Goal: Task Accomplishment & Management: Complete application form

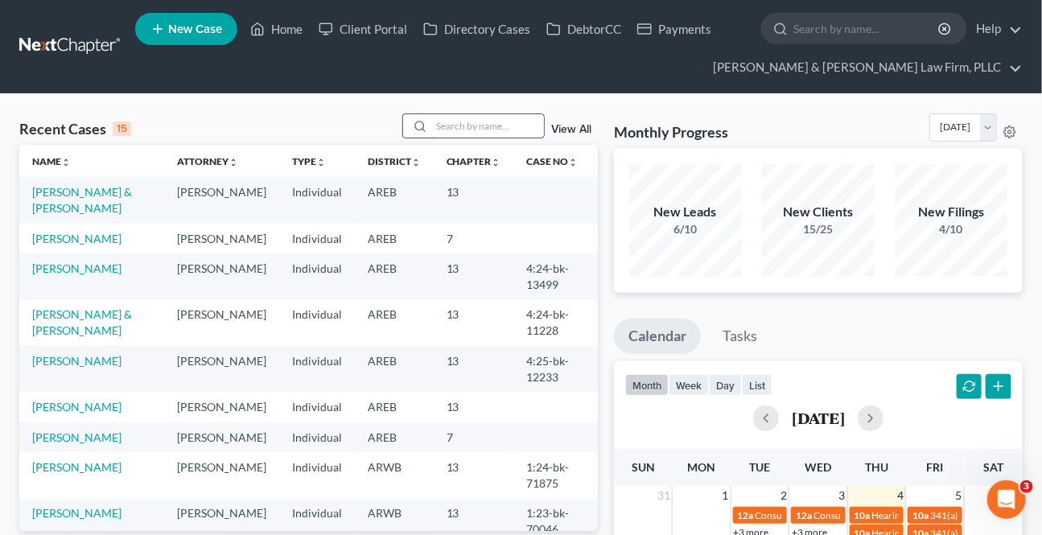
click at [483, 129] on input "search" at bounding box center [487, 125] width 113 height 23
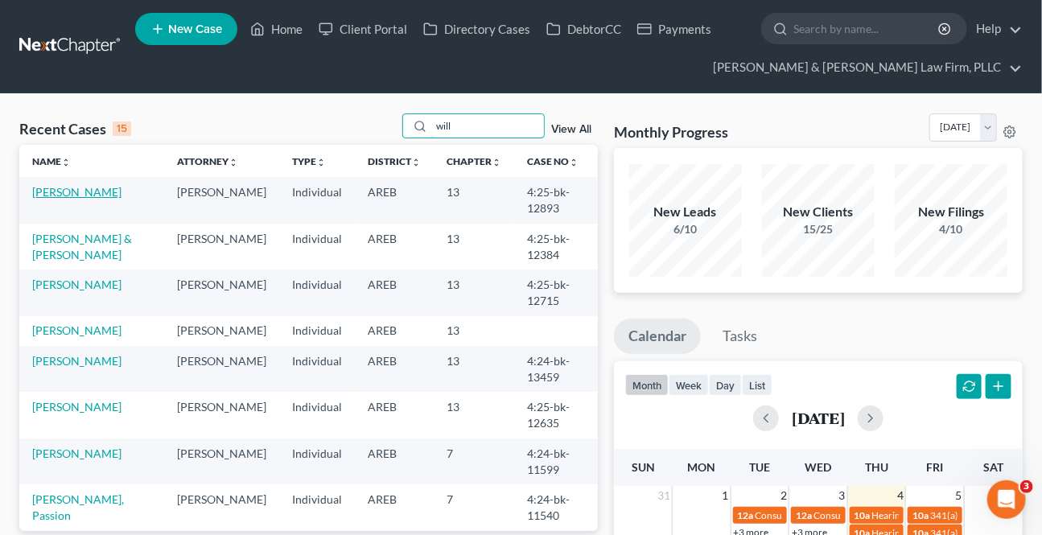
type input "will"
click at [94, 188] on link "[PERSON_NAME]" at bounding box center [76, 192] width 89 height 14
select select "2"
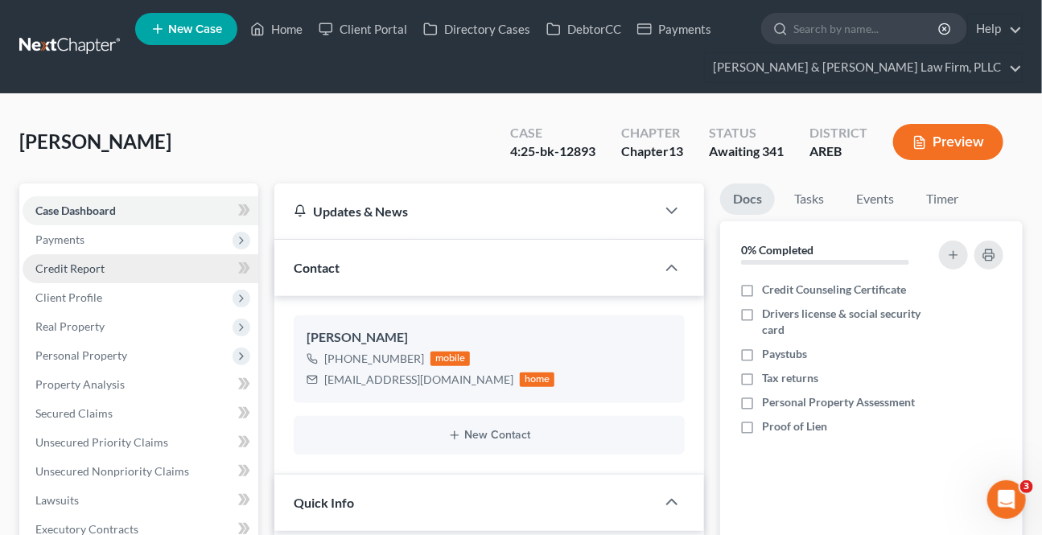
click at [83, 268] on span "Credit Report" at bounding box center [69, 269] width 69 height 14
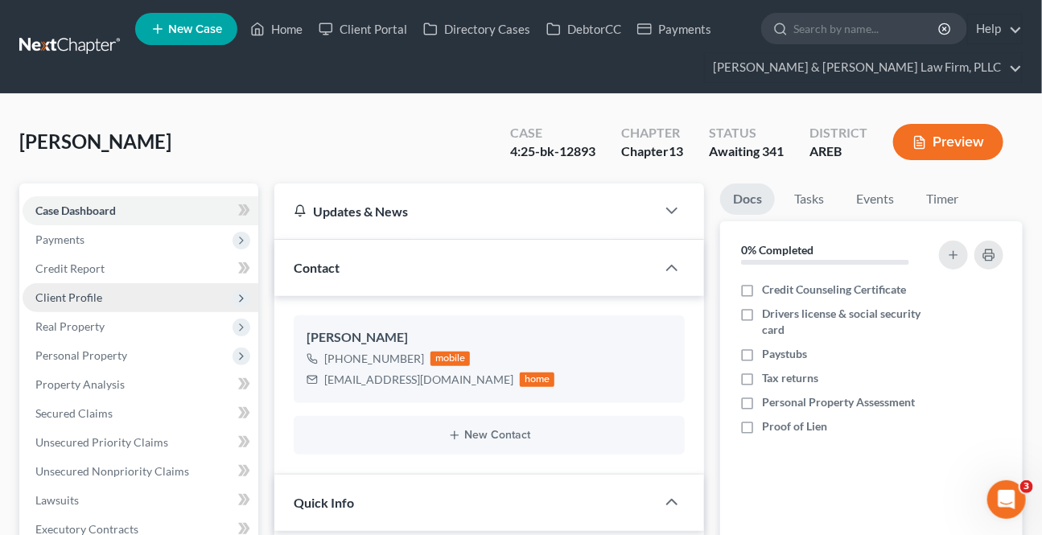
click at [76, 296] on span "Client Profile" at bounding box center [68, 298] width 67 height 14
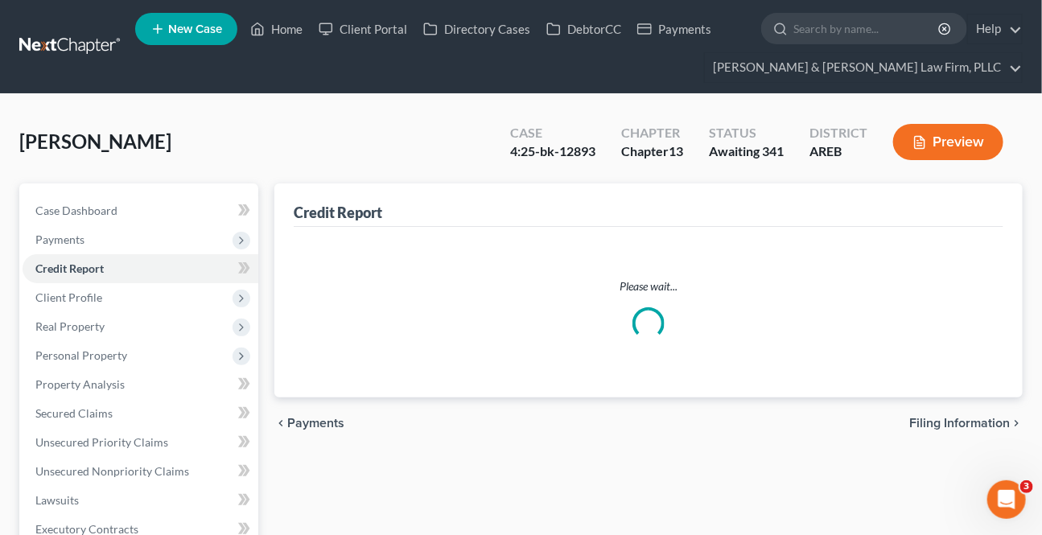
click at [85, 323] on span "Filing Information" at bounding box center [113, 327] width 91 height 14
select select "1"
select select "0"
select select "3"
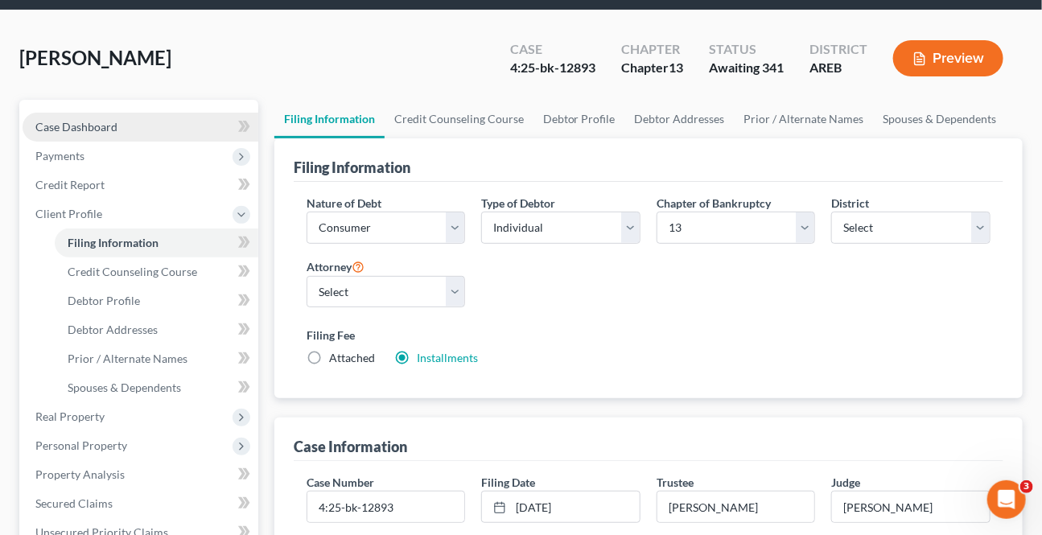
scroll to position [72, 0]
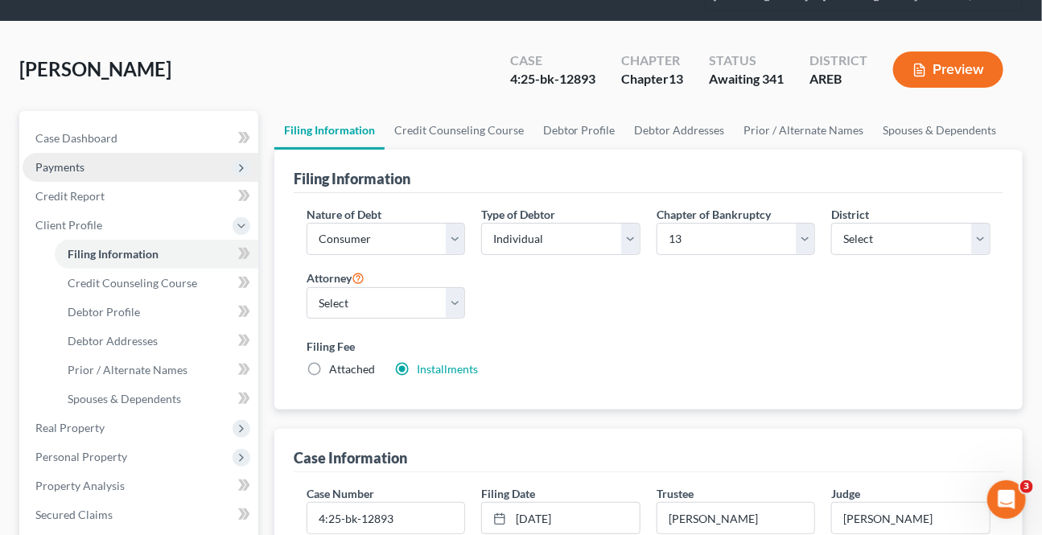
click at [76, 166] on span "Payments" at bounding box center [59, 167] width 49 height 14
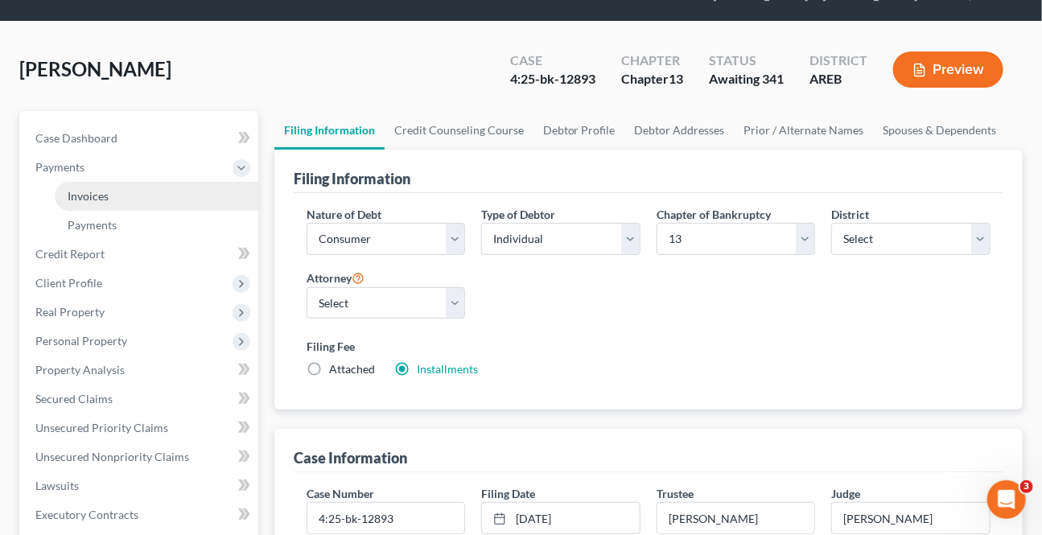
click at [101, 195] on span "Invoices" at bounding box center [88, 196] width 41 height 14
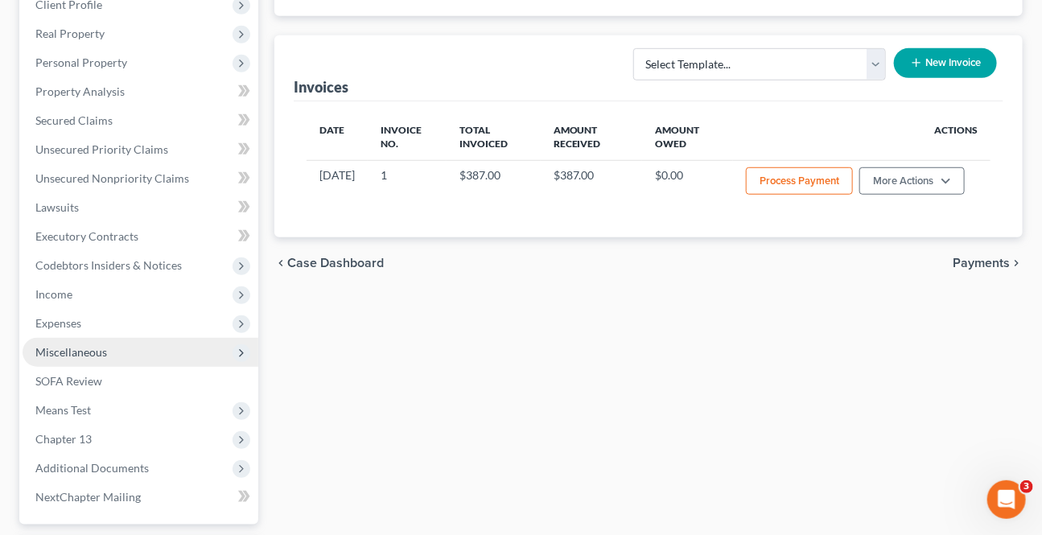
scroll to position [492, 0]
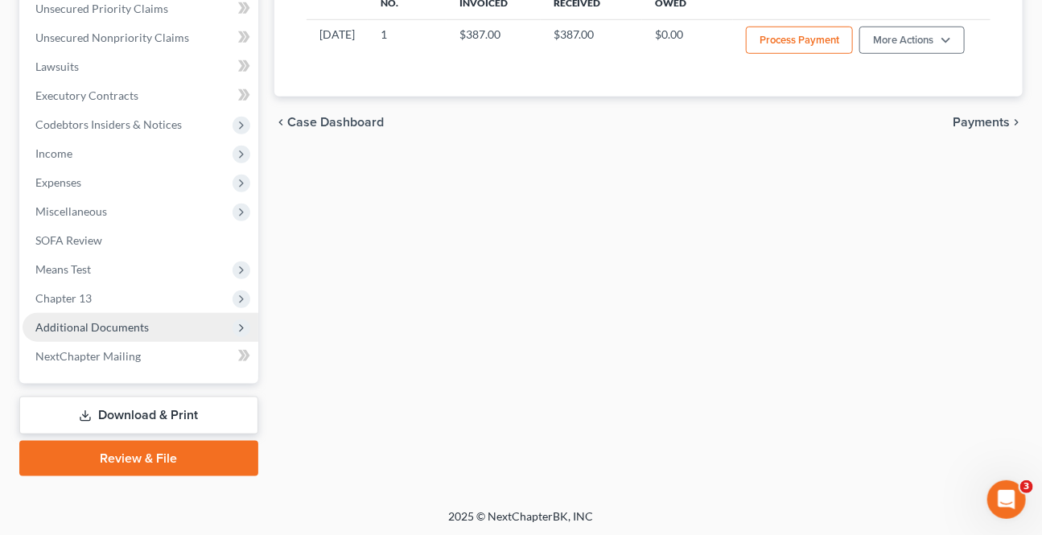
click at [118, 323] on span "Additional Documents" at bounding box center [92, 327] width 114 height 14
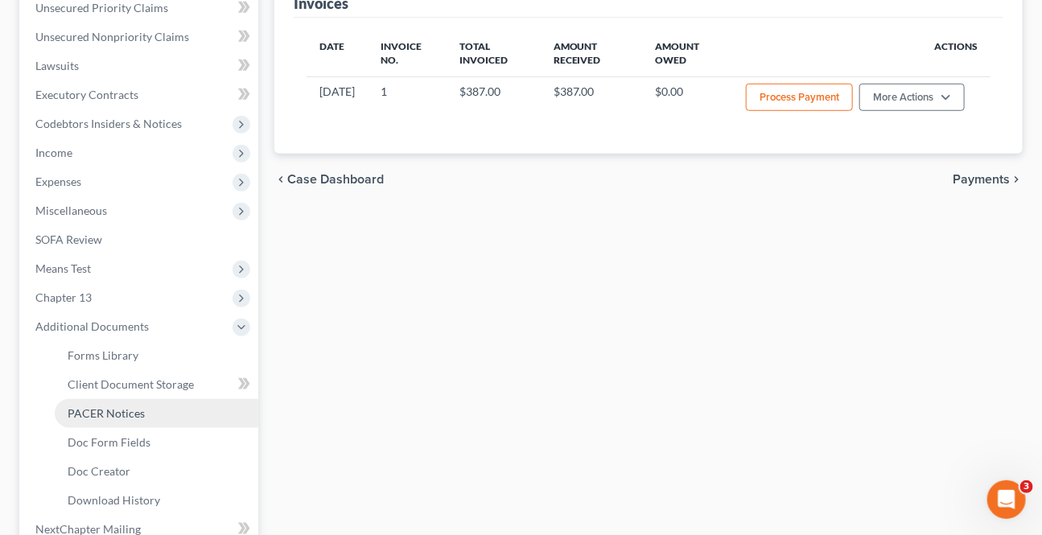
click at [139, 407] on span "PACER Notices" at bounding box center [106, 414] width 77 height 14
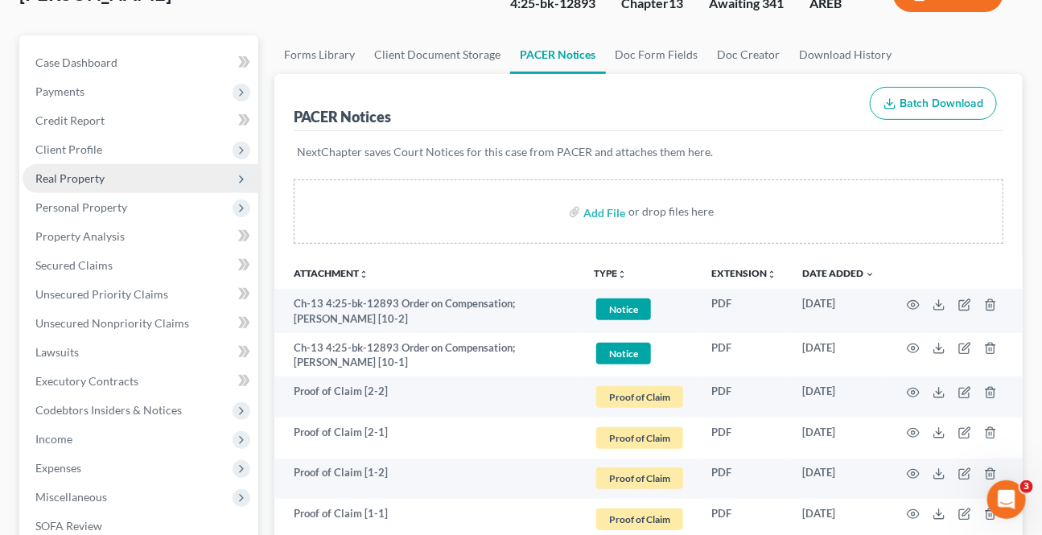
scroll to position [145, 0]
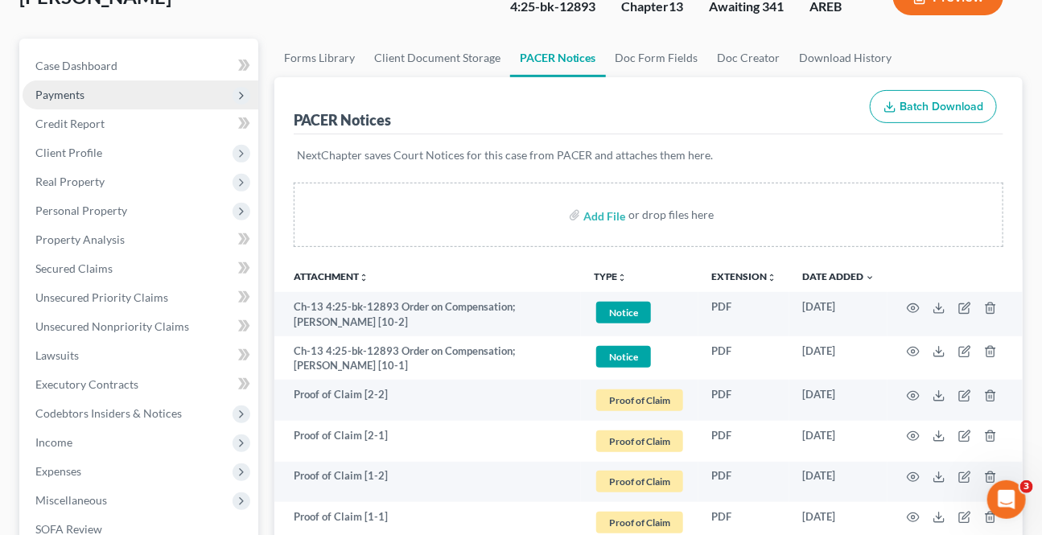
click at [60, 89] on span "Payments" at bounding box center [59, 95] width 49 height 14
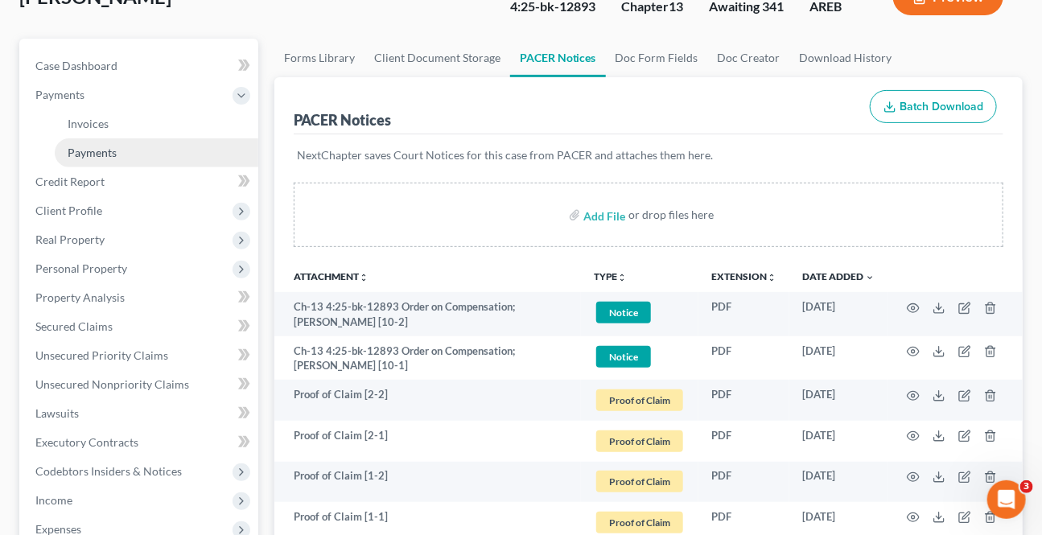
click at [97, 152] on span "Payments" at bounding box center [92, 153] width 49 height 14
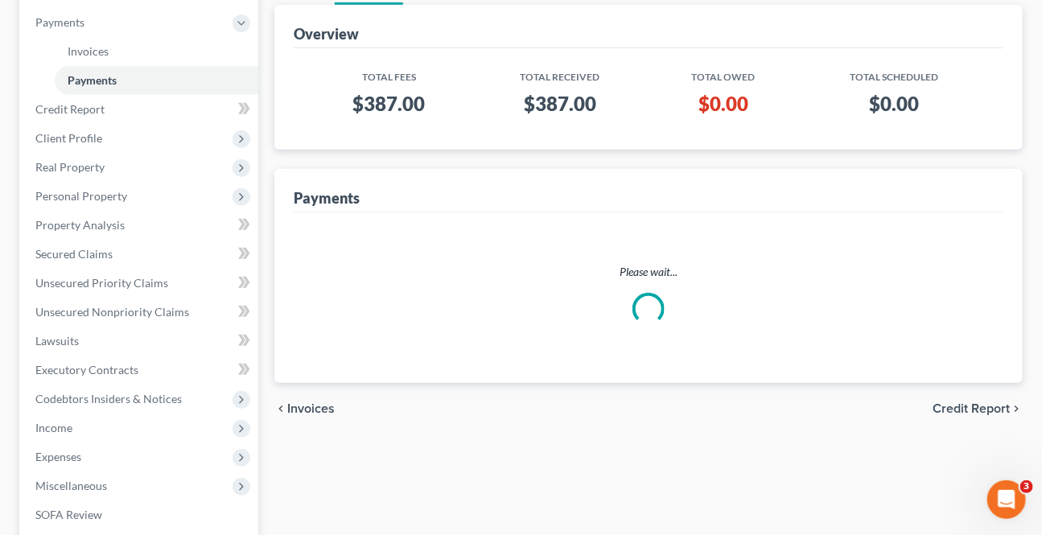
scroll to position [219, 0]
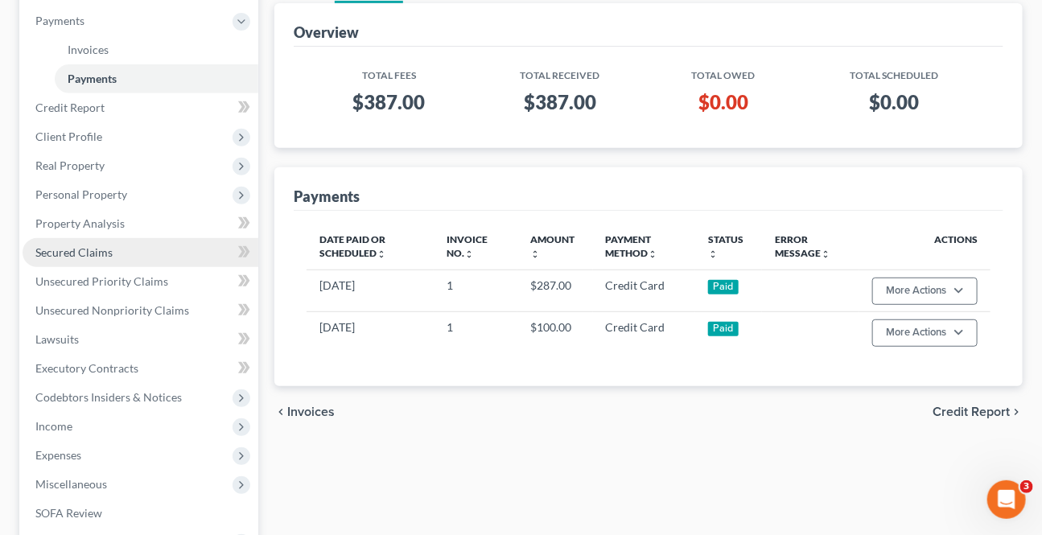
click at [136, 254] on link "Secured Claims" at bounding box center [141, 252] width 236 height 29
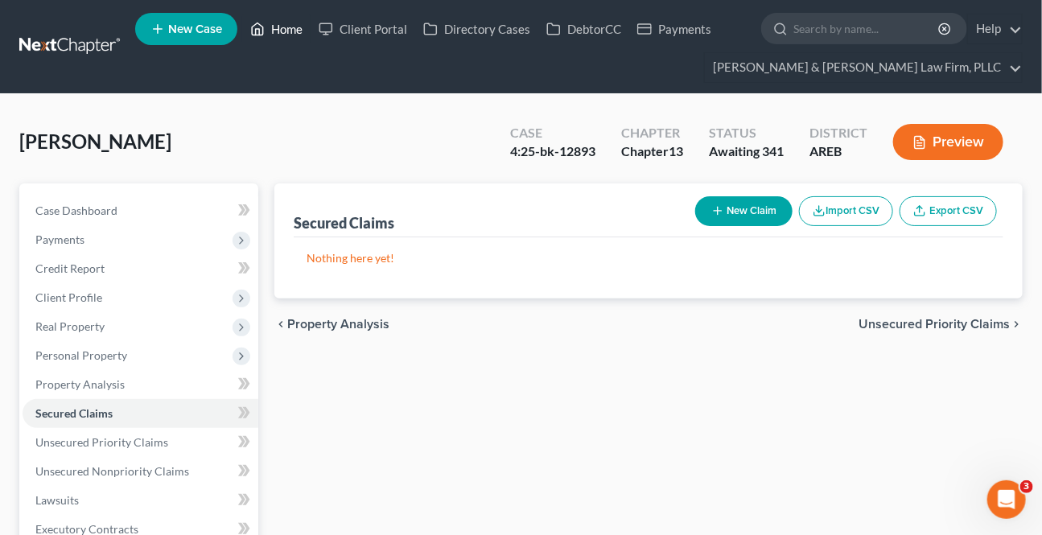
drag, startPoint x: 270, startPoint y: 27, endPoint x: 253, endPoint y: 72, distance: 48.4
click at [270, 28] on link "Home" at bounding box center [276, 28] width 68 height 29
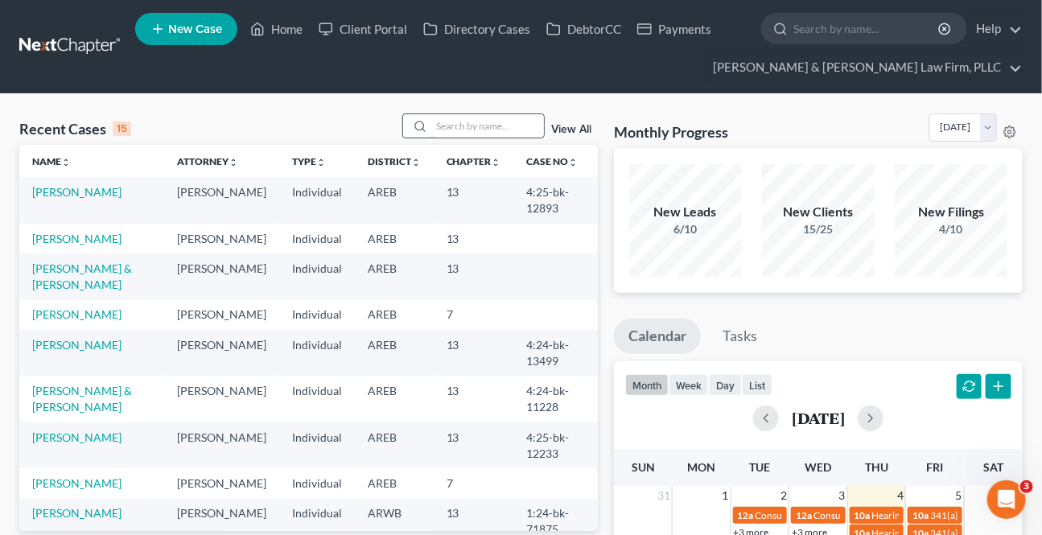
click at [460, 136] on input "search" at bounding box center [487, 125] width 113 height 23
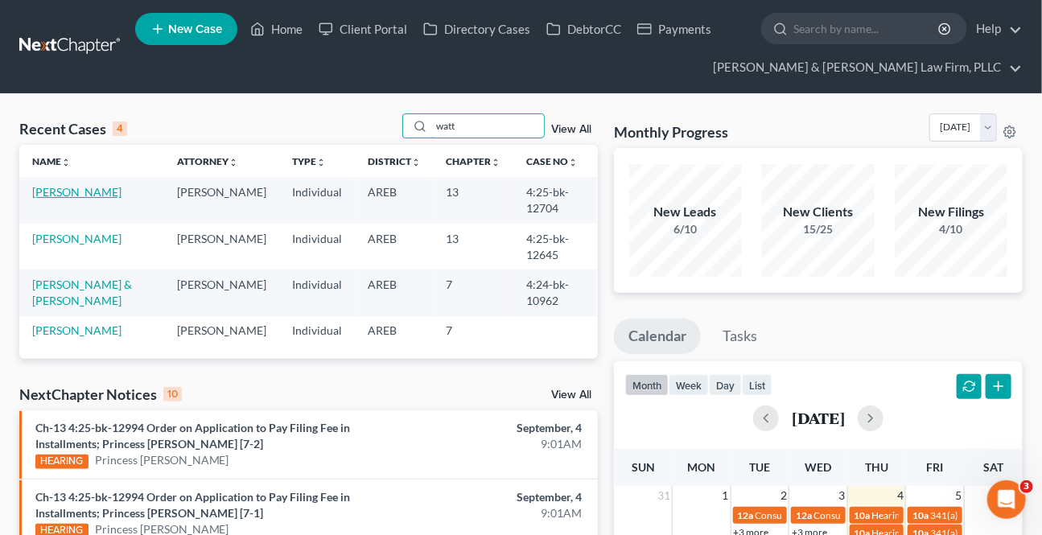
type input "watt"
drag, startPoint x: 42, startPoint y: 192, endPoint x: 23, endPoint y: 203, distance: 22.0
click at [42, 192] on link "[PERSON_NAME]" at bounding box center [76, 192] width 89 height 14
select select "2"
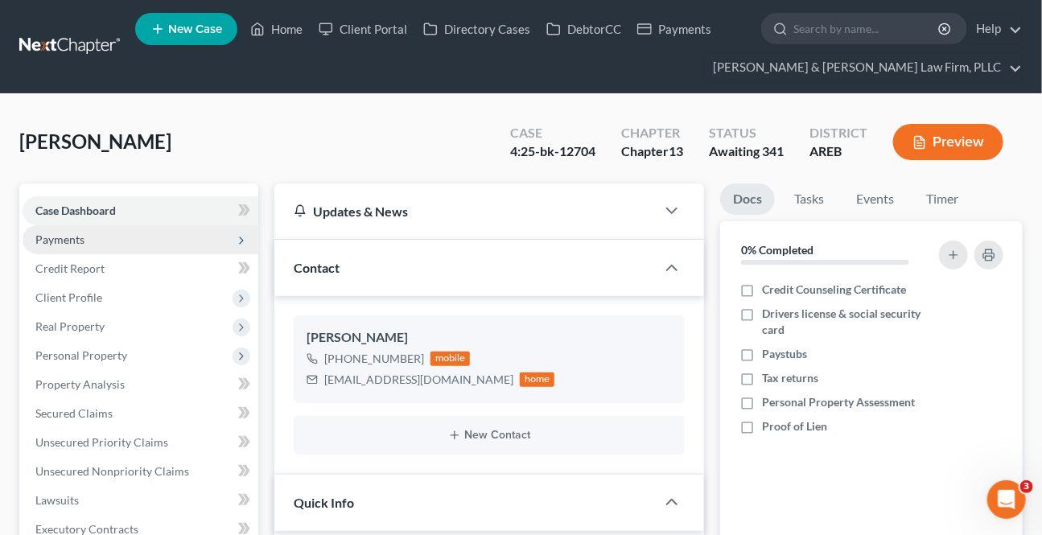
click at [106, 239] on span "Payments" at bounding box center [141, 239] width 236 height 29
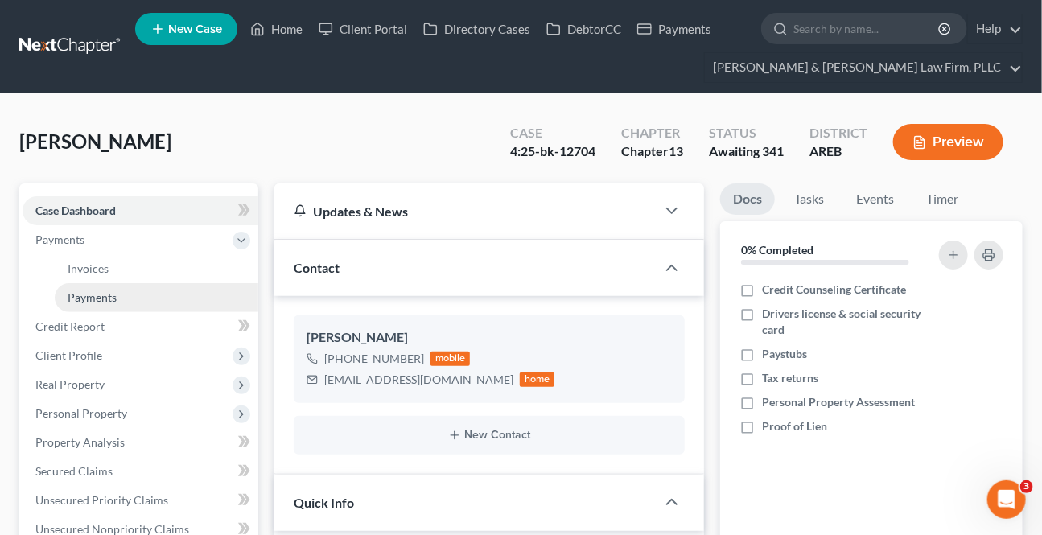
click at [100, 296] on span "Payments" at bounding box center [92, 298] width 49 height 14
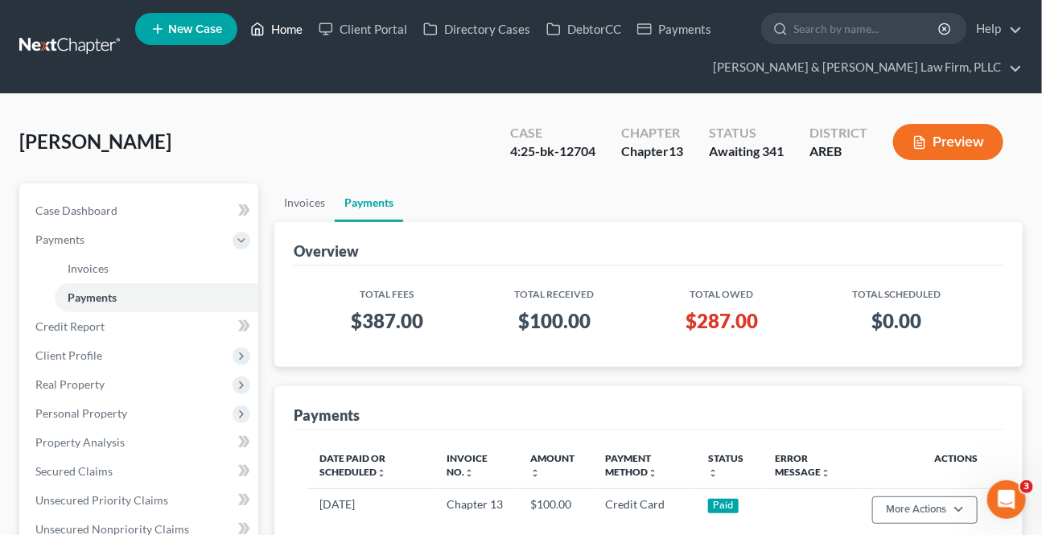
click at [298, 24] on link "Home" at bounding box center [276, 28] width 68 height 29
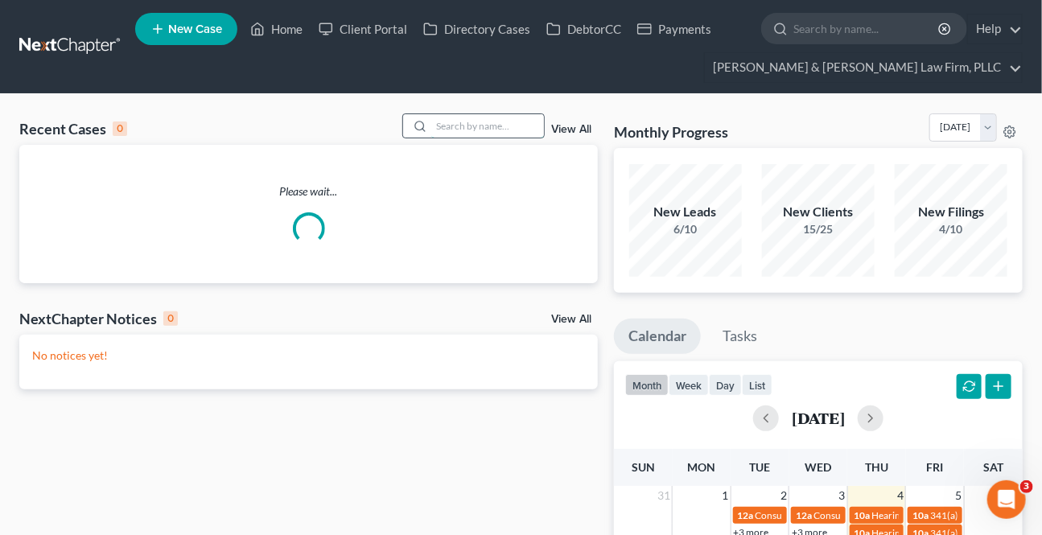
click at [490, 123] on input "search" at bounding box center [487, 125] width 113 height 23
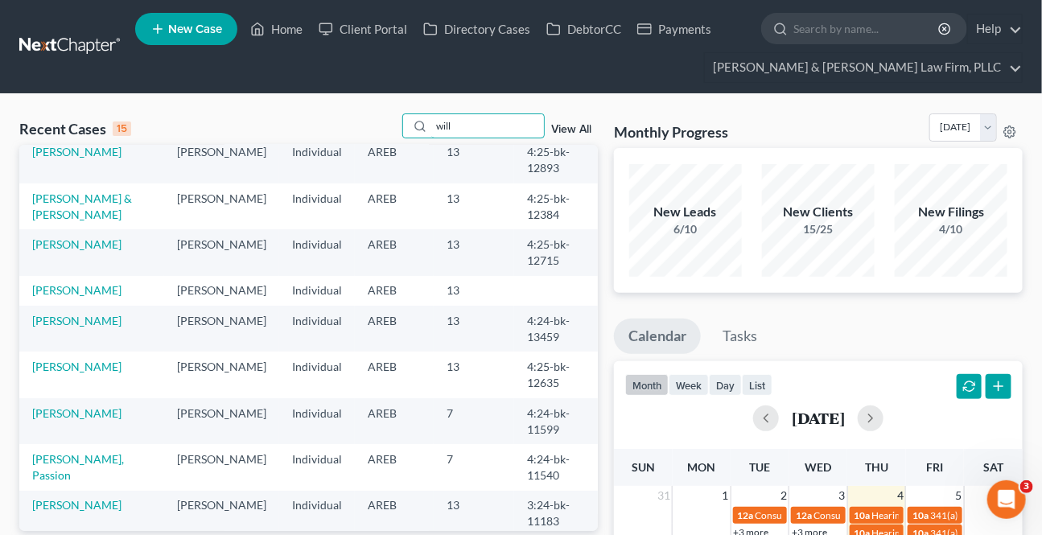
scroll to position [72, 0]
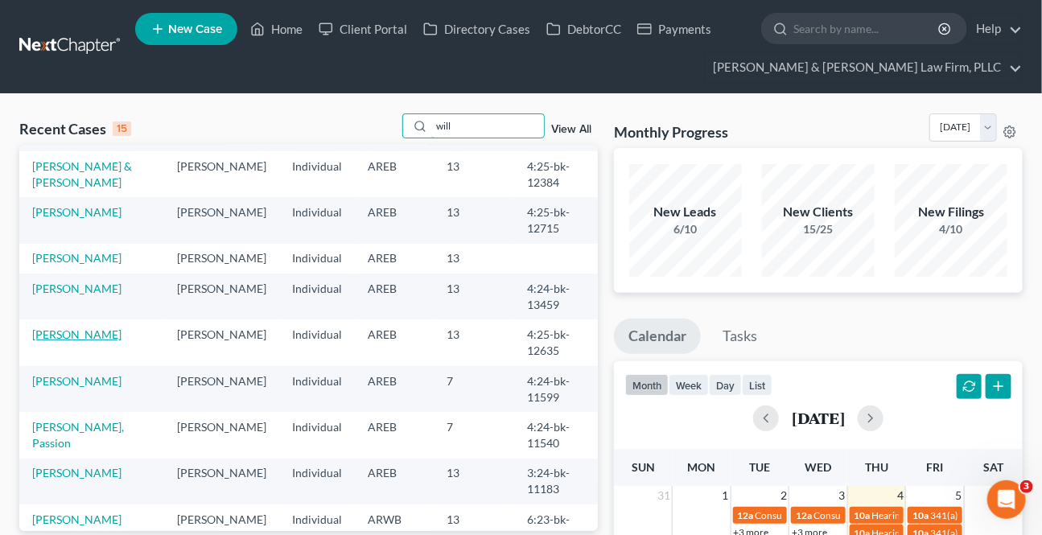
type input "will"
click at [97, 336] on link "[PERSON_NAME]" at bounding box center [76, 335] width 89 height 14
select select "4"
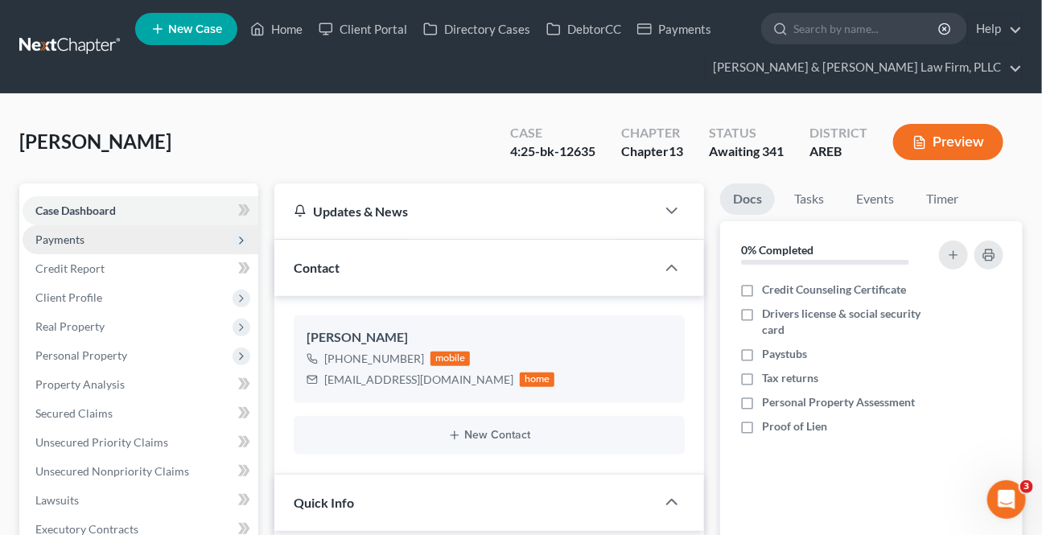
click at [99, 241] on span "Payments" at bounding box center [141, 239] width 236 height 29
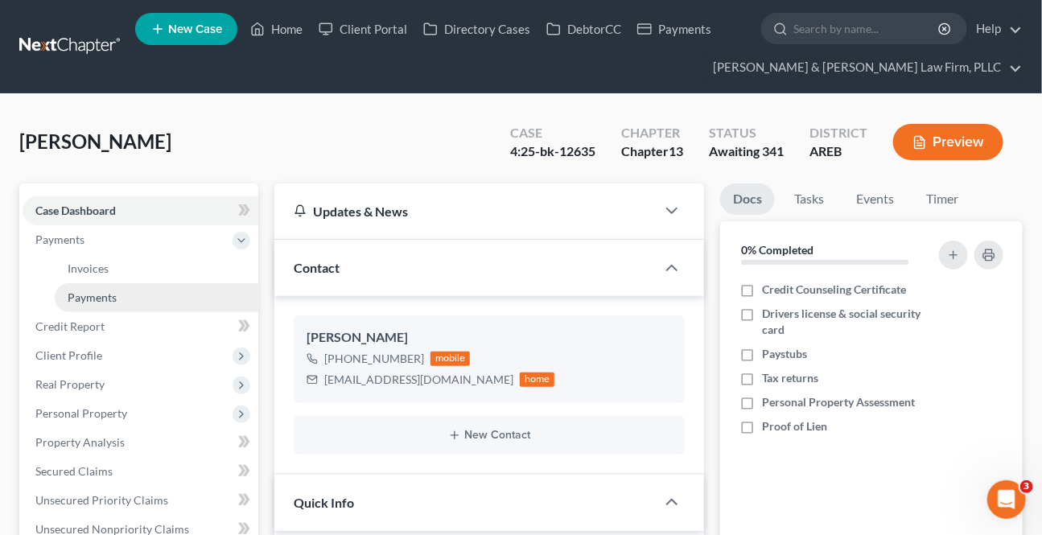
click at [93, 297] on span "Payments" at bounding box center [92, 298] width 49 height 14
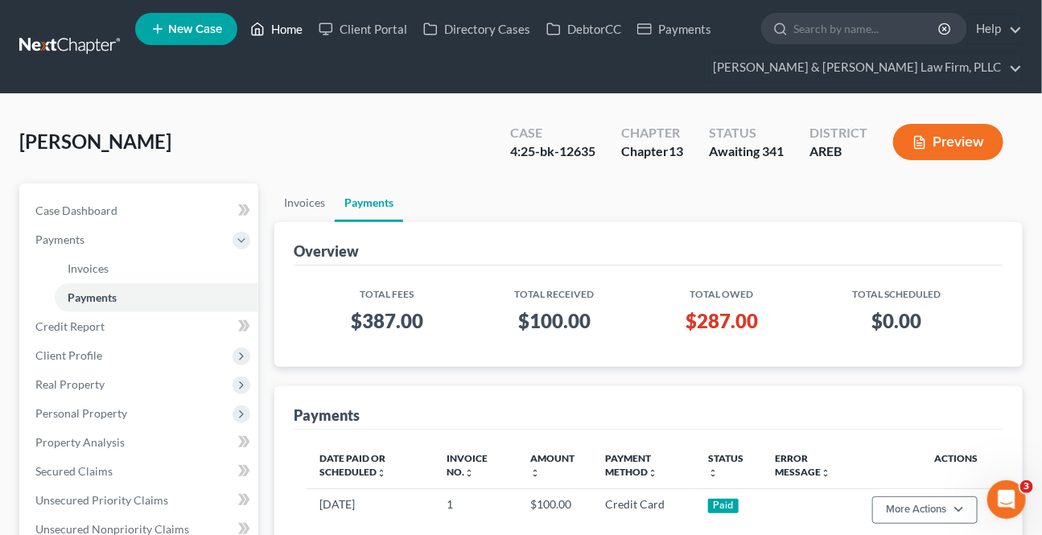
click at [277, 19] on link "Home" at bounding box center [276, 28] width 68 height 29
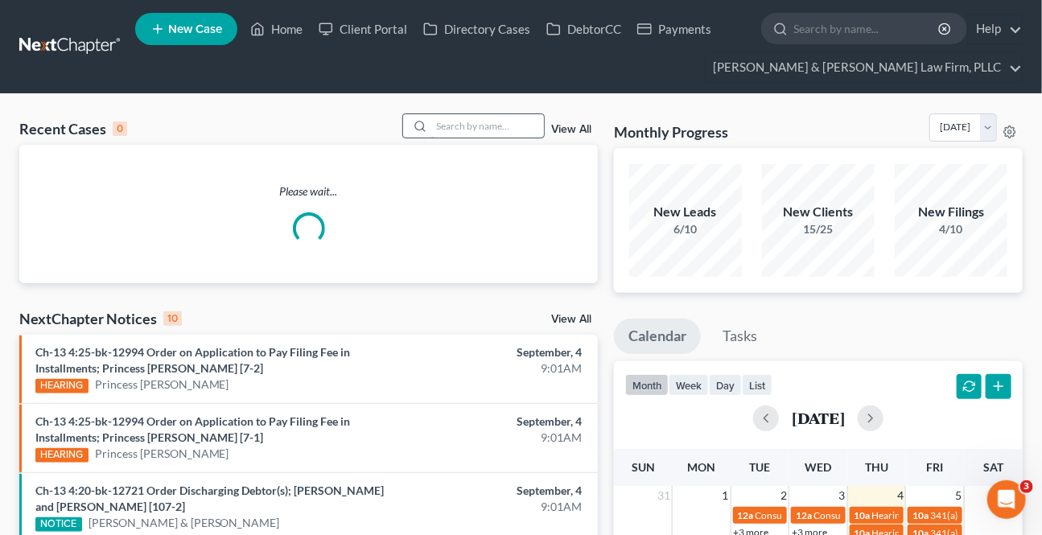
click at [461, 129] on input "search" at bounding box center [487, 125] width 113 height 23
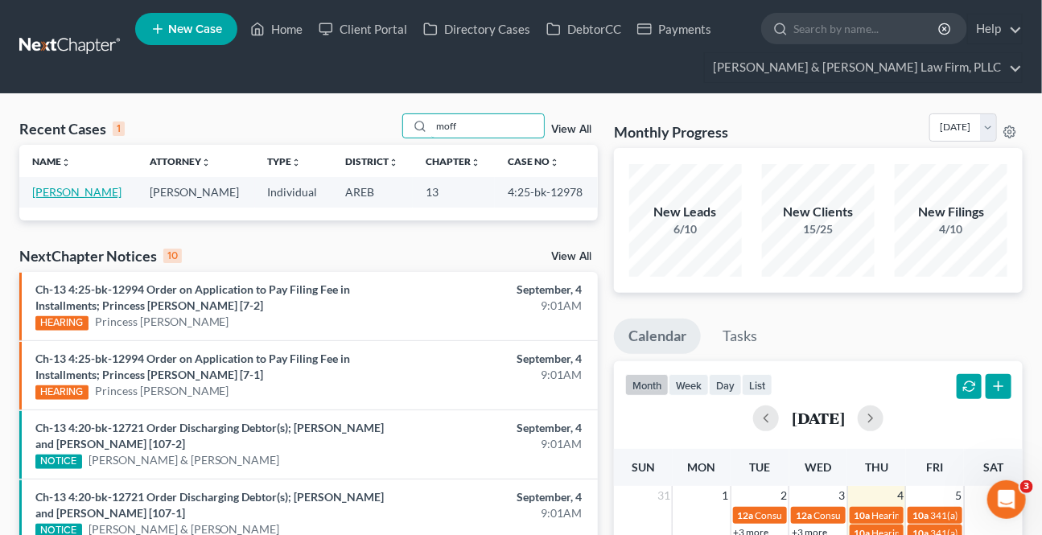
type input "moff"
click at [76, 191] on link "[PERSON_NAME]" at bounding box center [76, 192] width 89 height 14
select select "2"
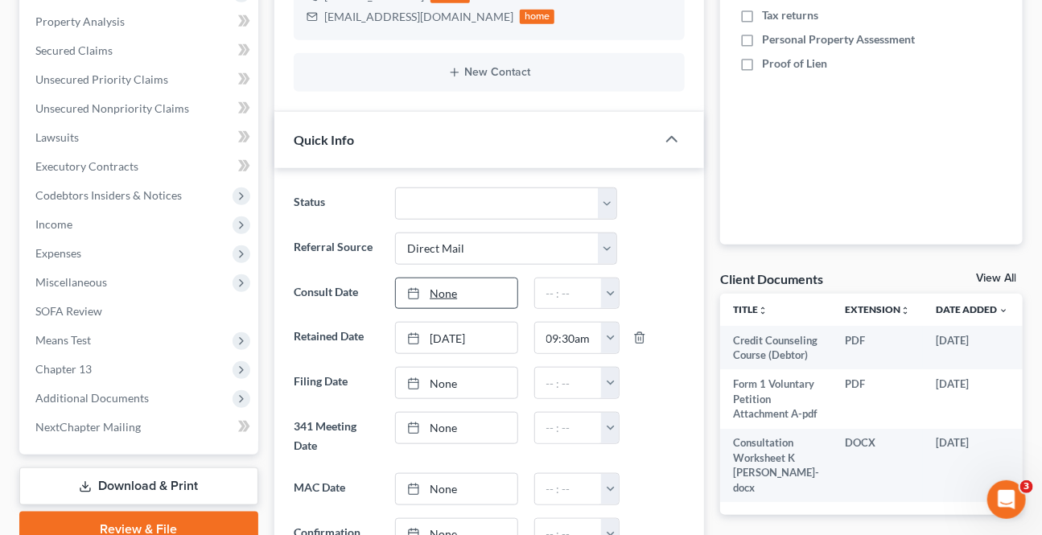
scroll to position [365, 0]
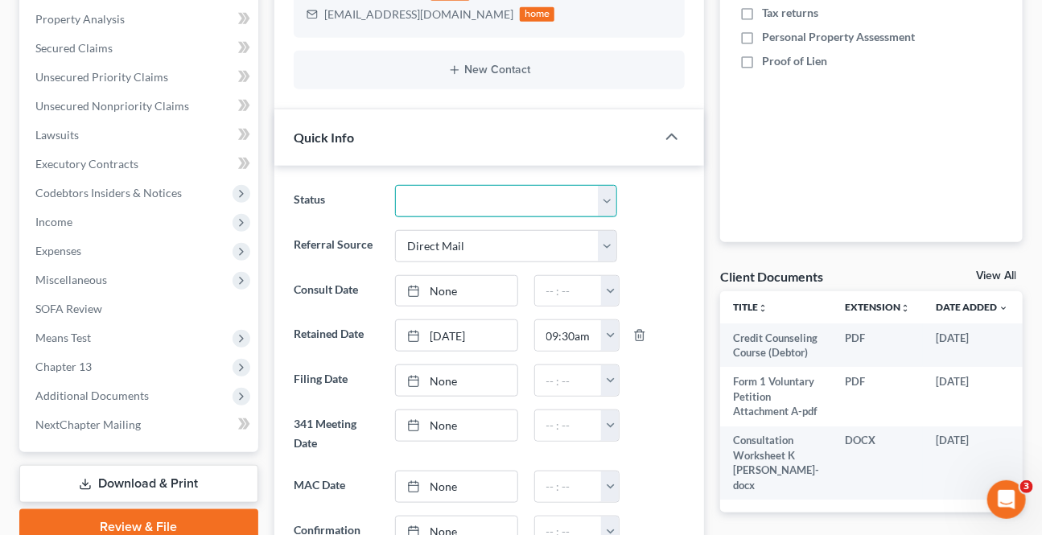
click at [444, 205] on select "Awaiting 341 Chapter 7 - Attended Meeting Confirmed Discharged Dismissed New Co…" at bounding box center [505, 201] width 221 height 32
select select "0"
click at [395, 185] on select "Awaiting 341 Chapter 7 - Attended Meeting Confirmed Discharged Dismissed New Co…" at bounding box center [505, 201] width 221 height 32
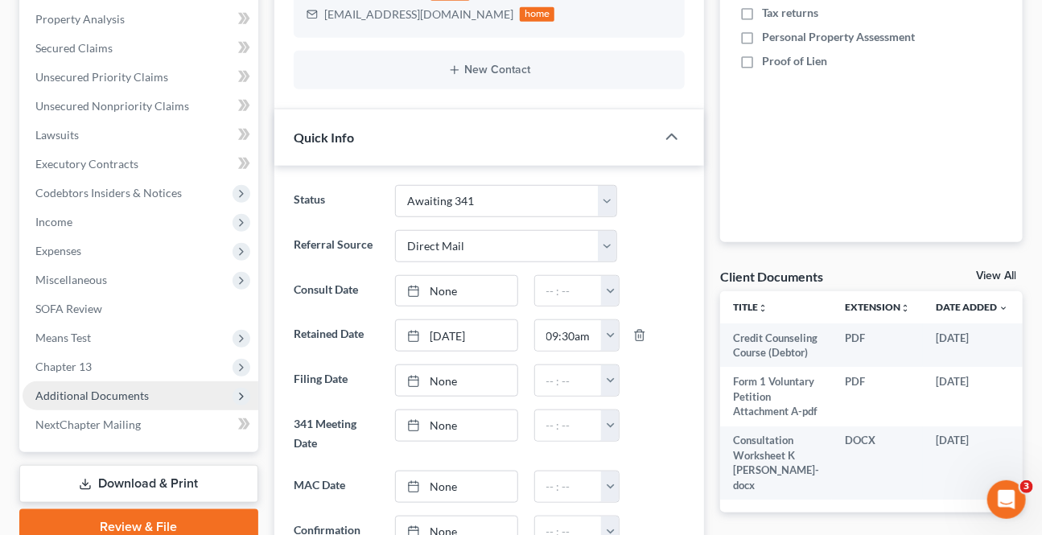
click at [130, 394] on span "Additional Documents" at bounding box center [92, 396] width 114 height 14
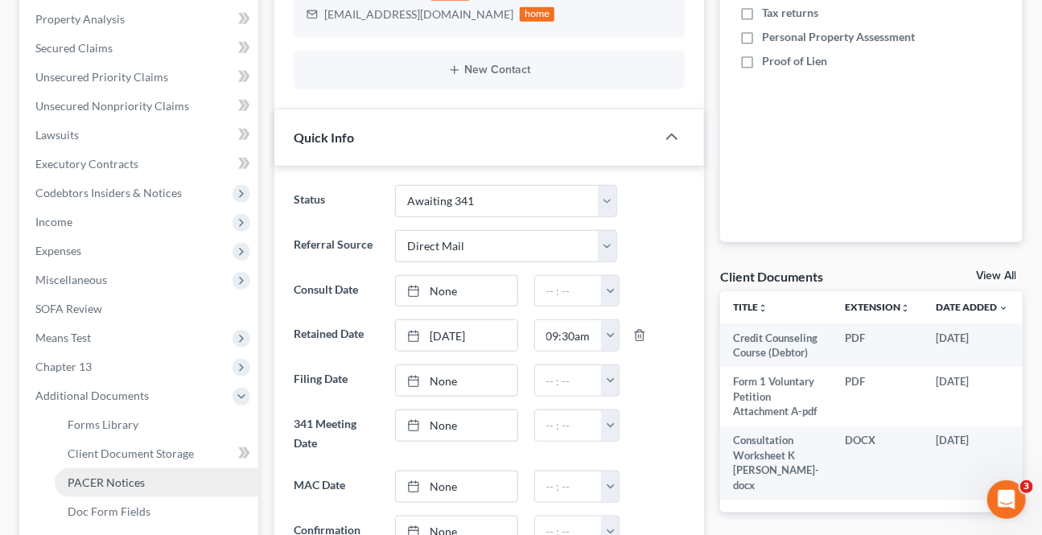
click at [121, 478] on span "PACER Notices" at bounding box center [106, 483] width 77 height 14
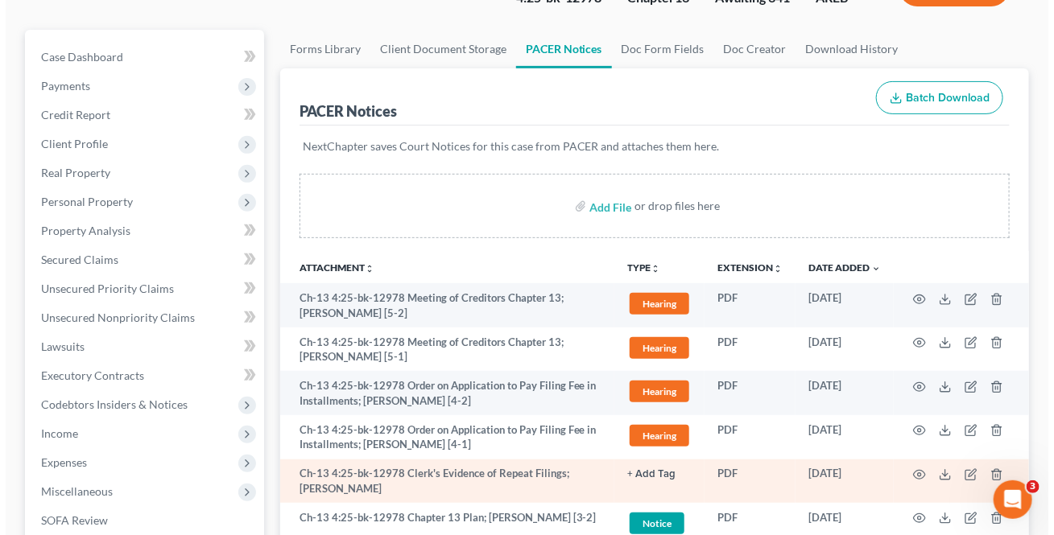
scroll to position [219, 0]
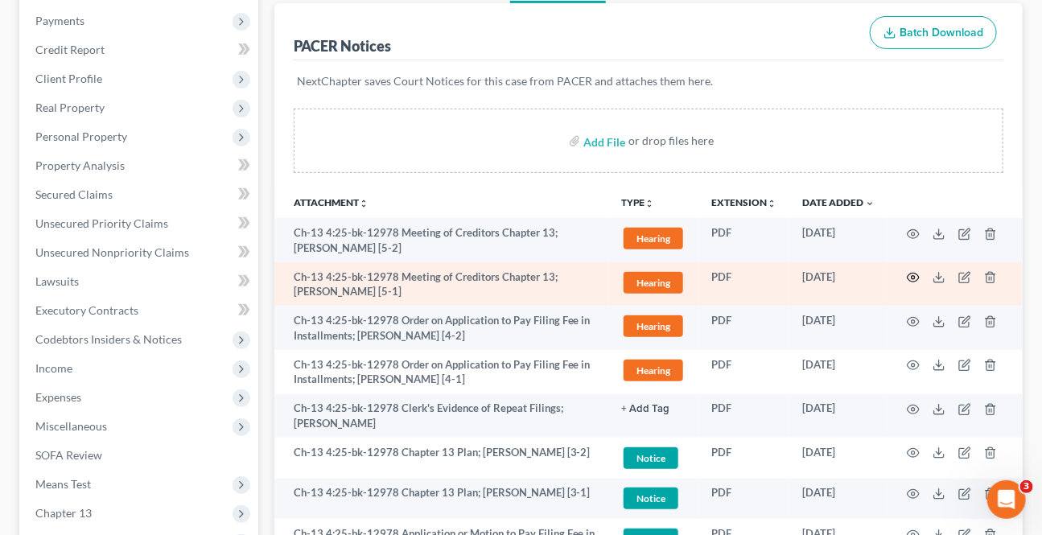
click at [910, 276] on icon "button" at bounding box center [913, 277] width 13 height 13
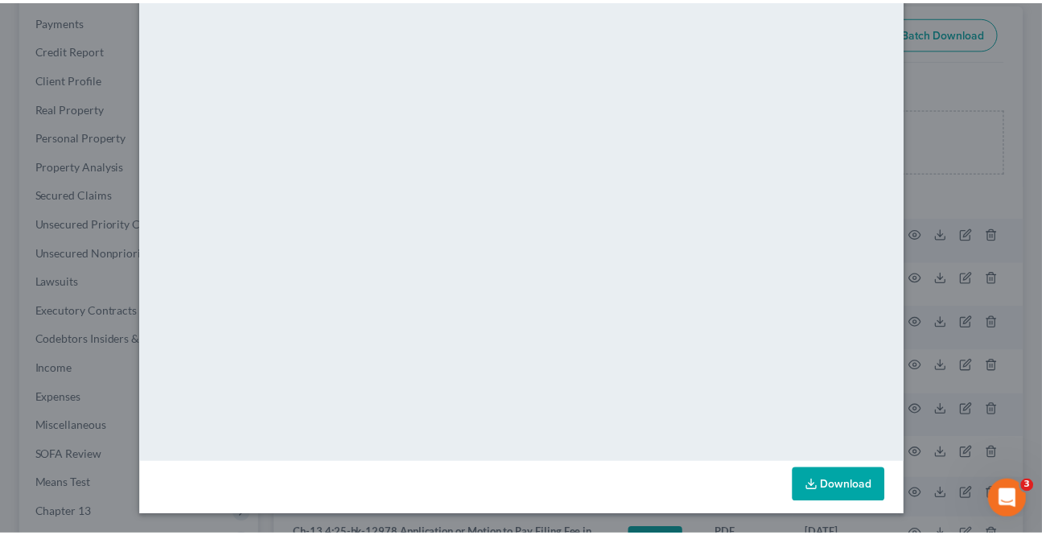
scroll to position [0, 0]
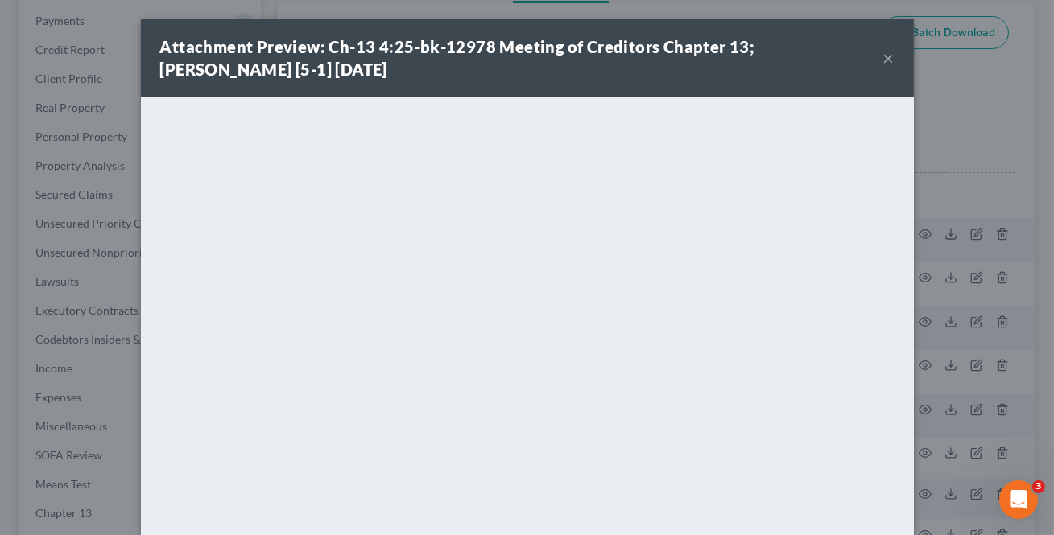
click at [883, 56] on button "×" at bounding box center [888, 57] width 11 height 19
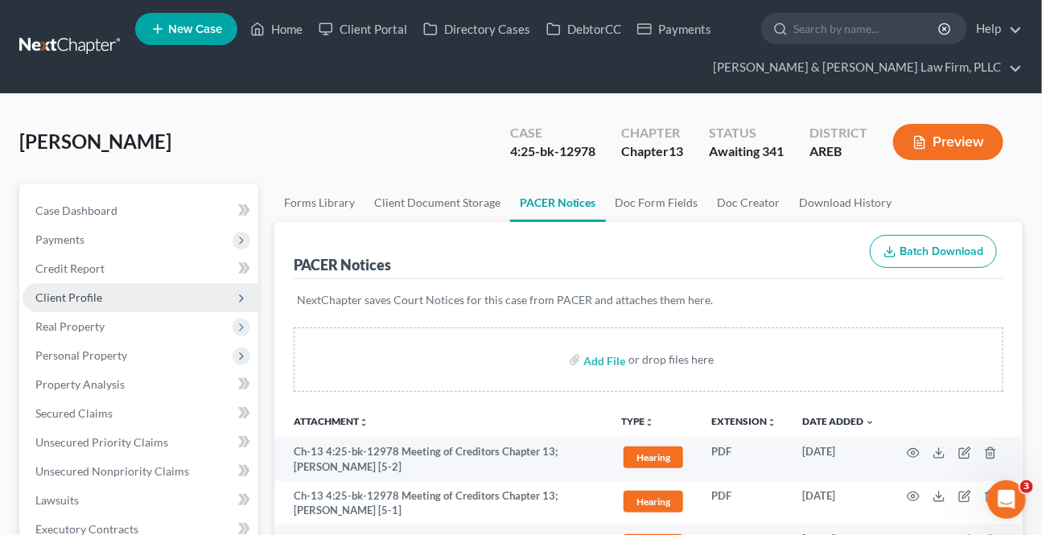
click at [83, 298] on span "Client Profile" at bounding box center [68, 298] width 67 height 14
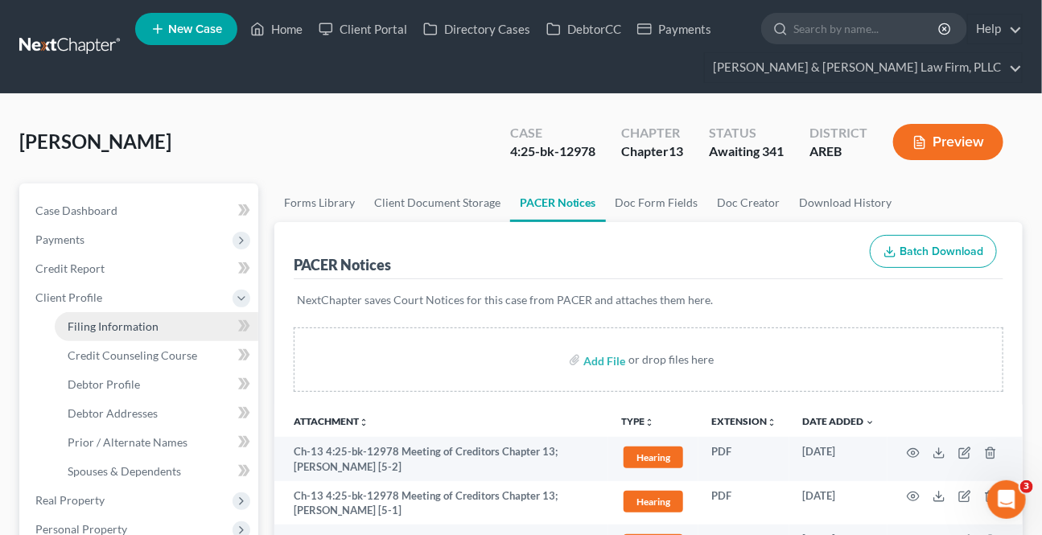
drag, startPoint x: 122, startPoint y: 324, endPoint x: 141, endPoint y: 334, distance: 20.9
click at [122, 325] on span "Filing Information" at bounding box center [113, 327] width 91 height 14
select select "1"
select select "0"
select select "3"
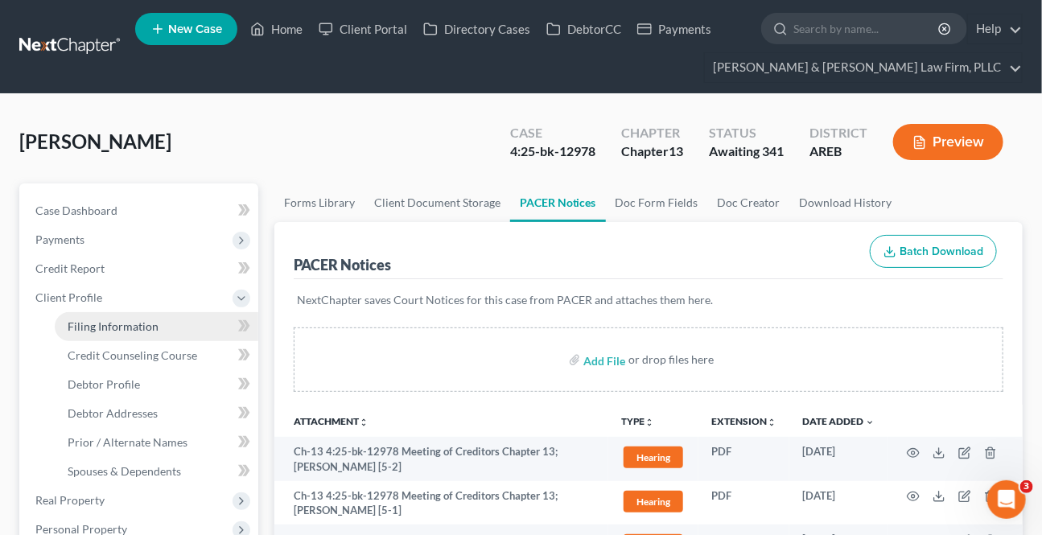
select select "5"
select select "0"
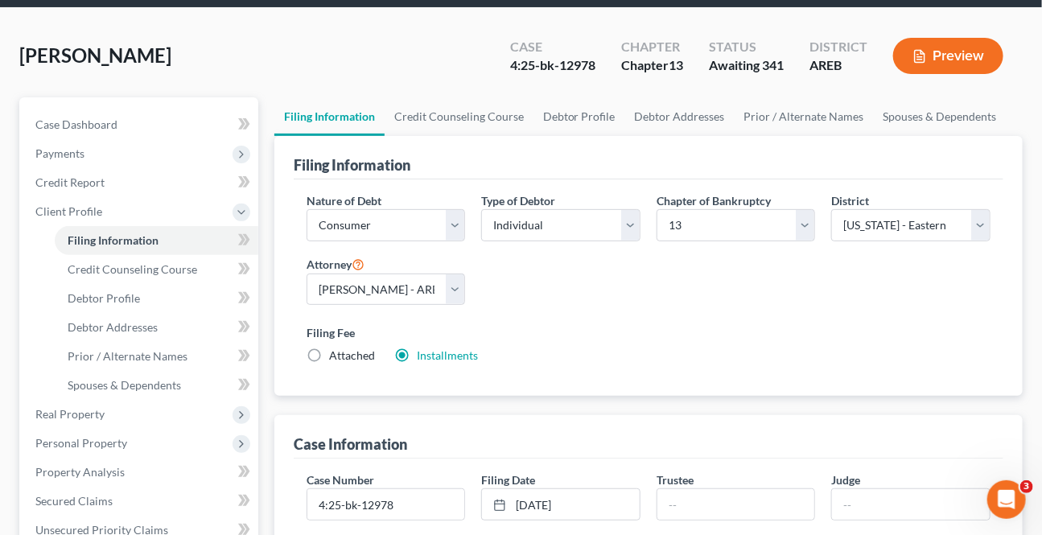
scroll to position [219, 0]
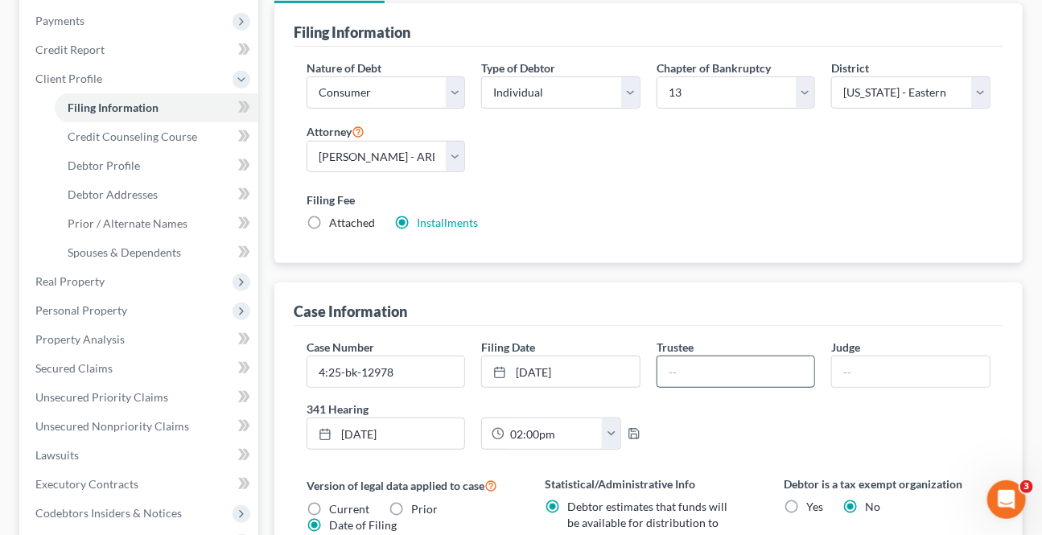
click at [701, 377] on input "text" at bounding box center [737, 372] width 158 height 31
type input "[PERSON_NAME]"
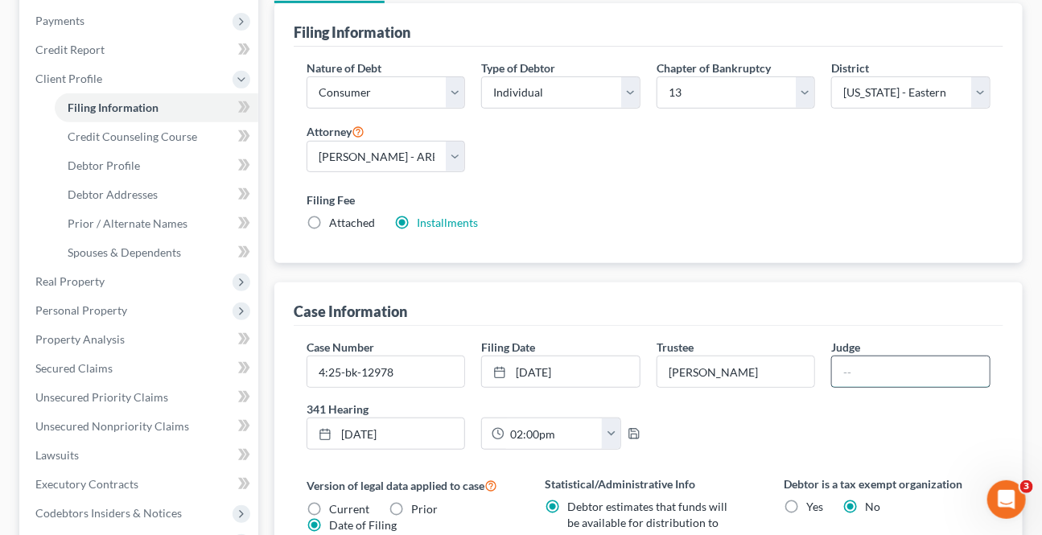
click at [873, 368] on input "text" at bounding box center [911, 372] width 158 height 31
type input "[PERSON_NAME]"
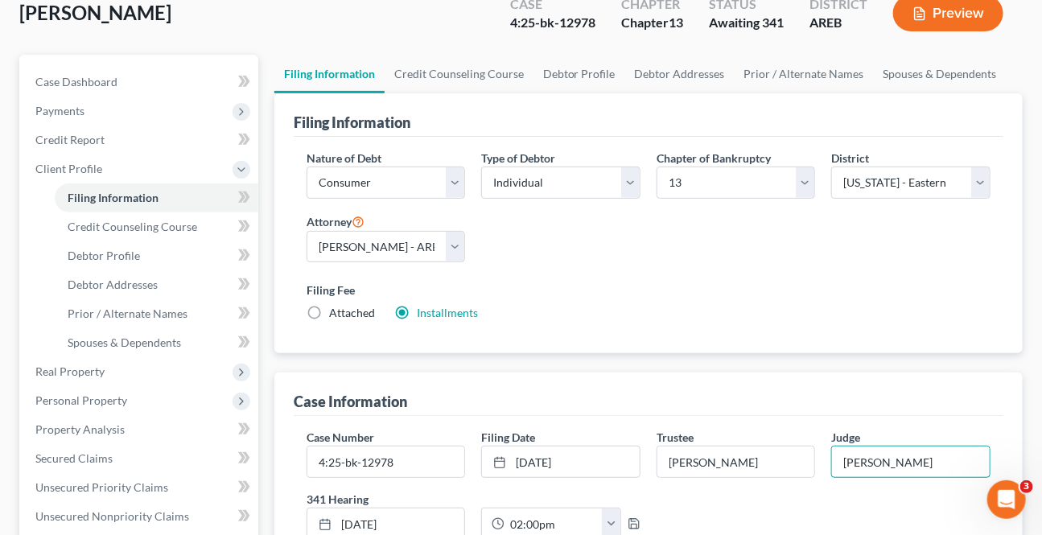
scroll to position [0, 0]
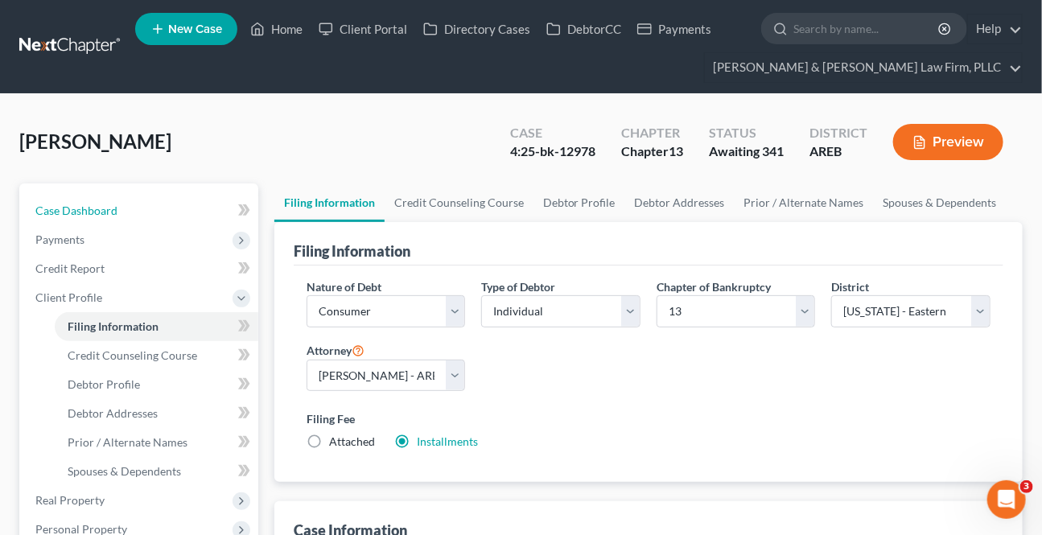
drag, startPoint x: 61, startPoint y: 206, endPoint x: 9, endPoint y: 208, distance: 52.4
click at [61, 205] on span "Case Dashboard" at bounding box center [76, 211] width 82 height 14
select select "2"
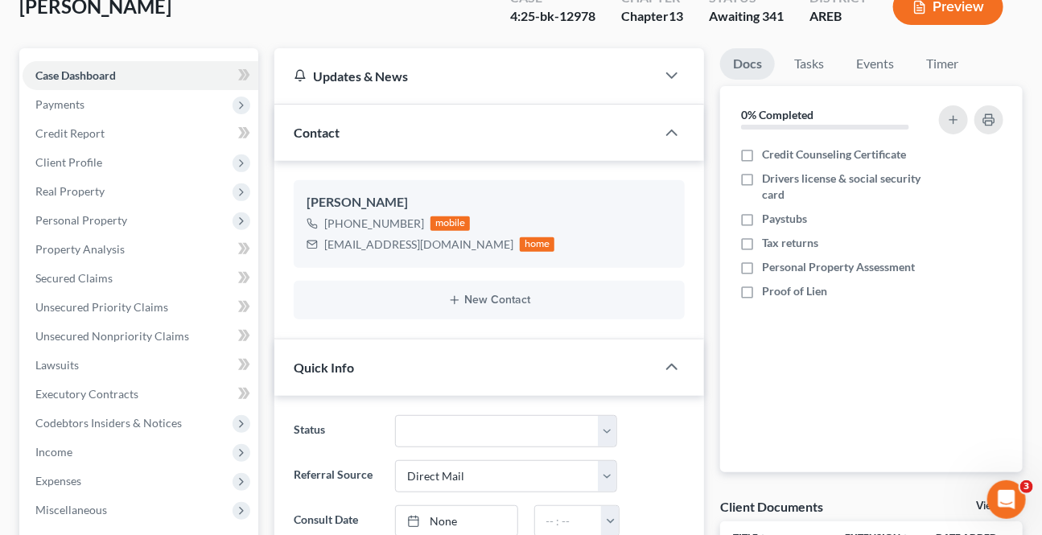
scroll to position [365, 0]
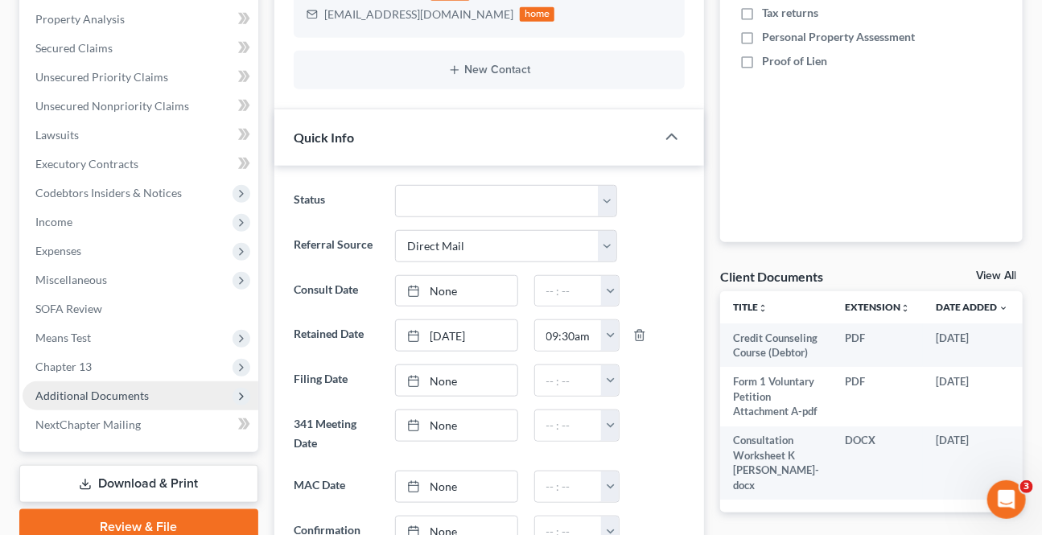
click at [121, 390] on span "Additional Documents" at bounding box center [92, 396] width 114 height 14
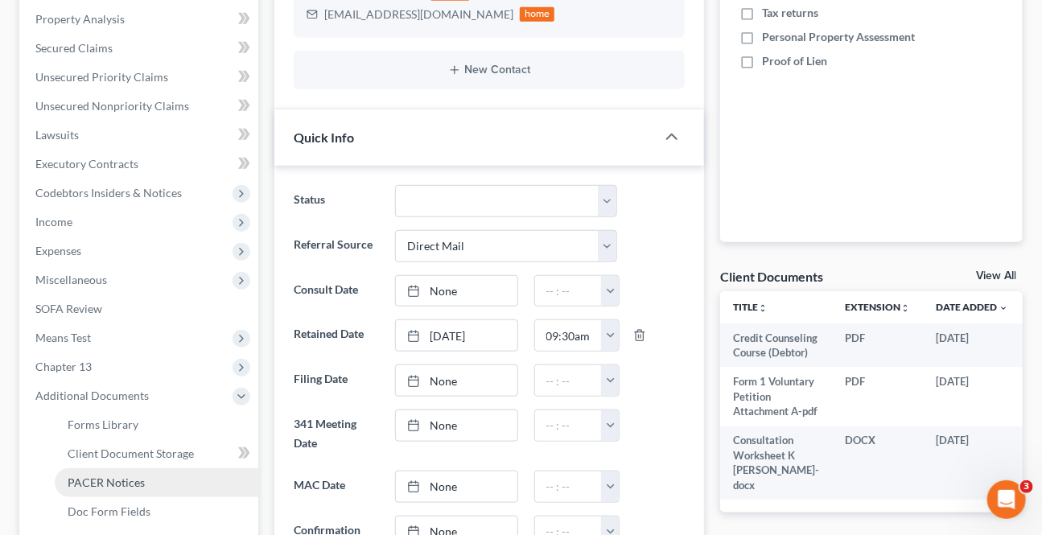
click at [130, 476] on span "PACER Notices" at bounding box center [106, 483] width 77 height 14
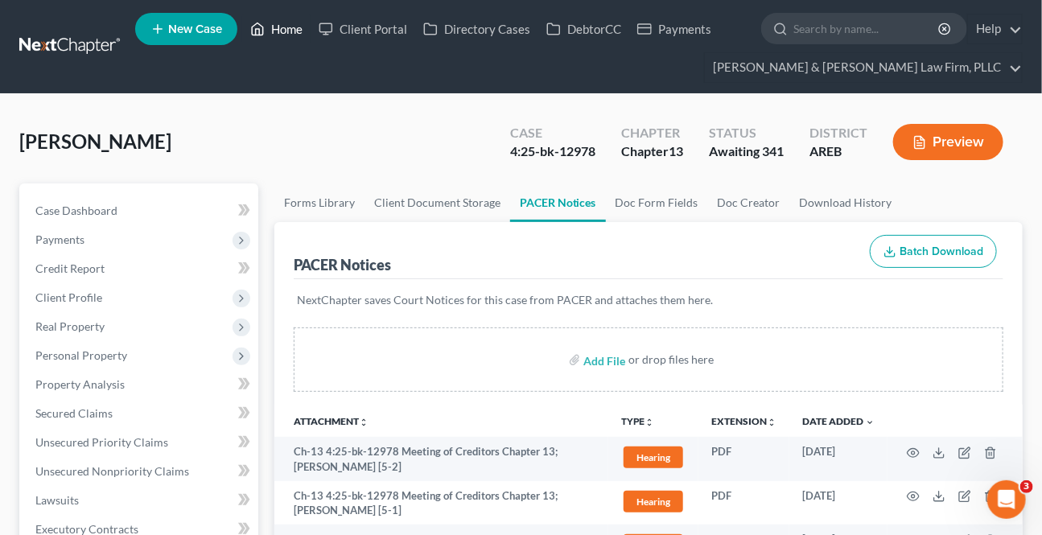
click at [282, 33] on link "Home" at bounding box center [276, 28] width 68 height 29
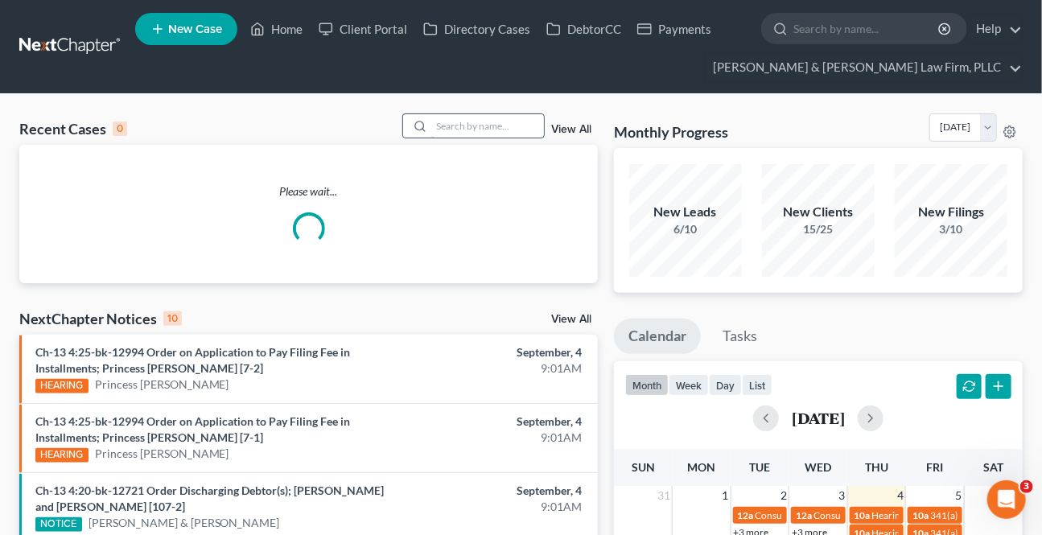
click at [435, 136] on input "search" at bounding box center [487, 125] width 113 height 23
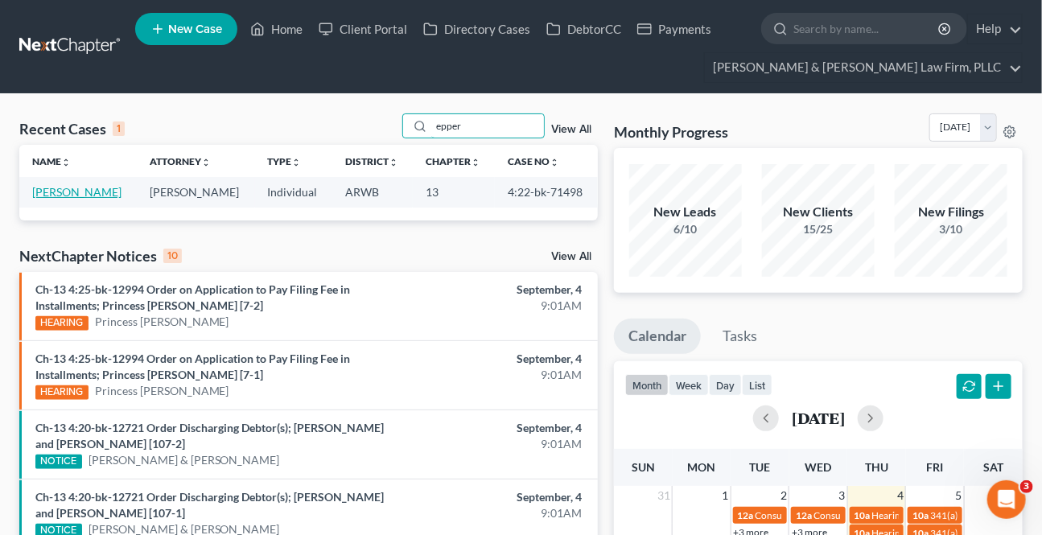
type input "epper"
click at [72, 193] on link "[PERSON_NAME]" at bounding box center [76, 192] width 89 height 14
select select "2"
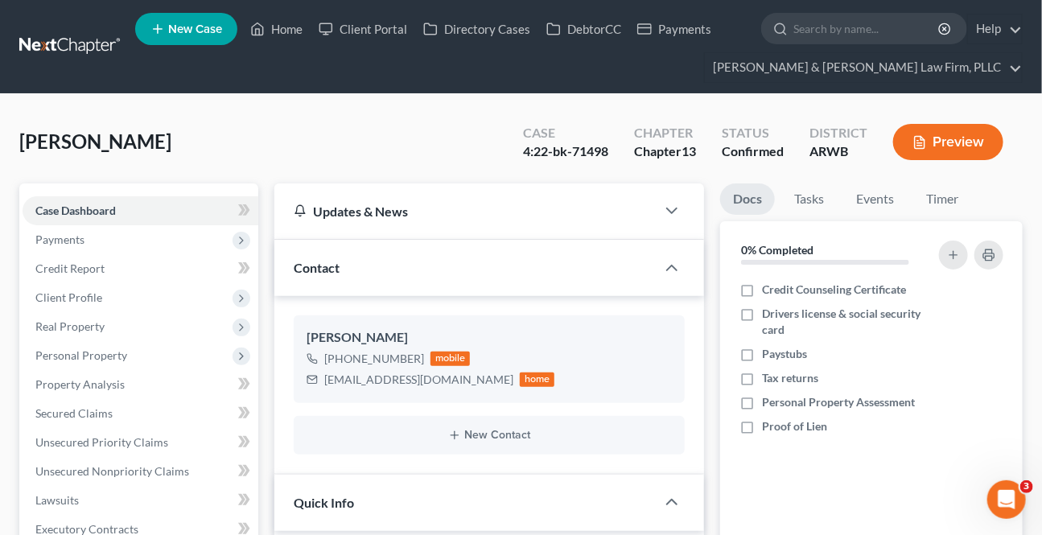
scroll to position [365, 0]
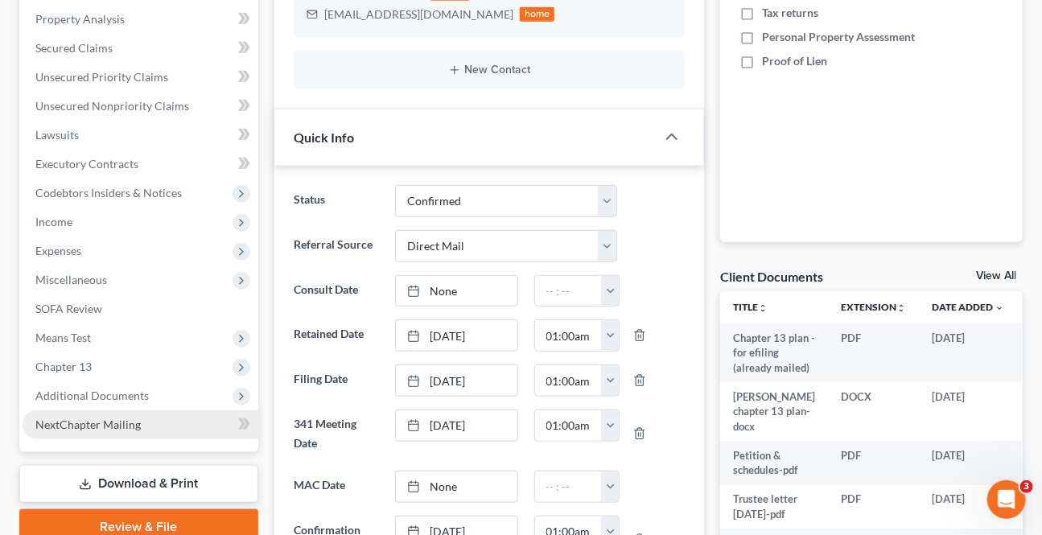
click at [64, 399] on span "Additional Documents" at bounding box center [92, 396] width 114 height 14
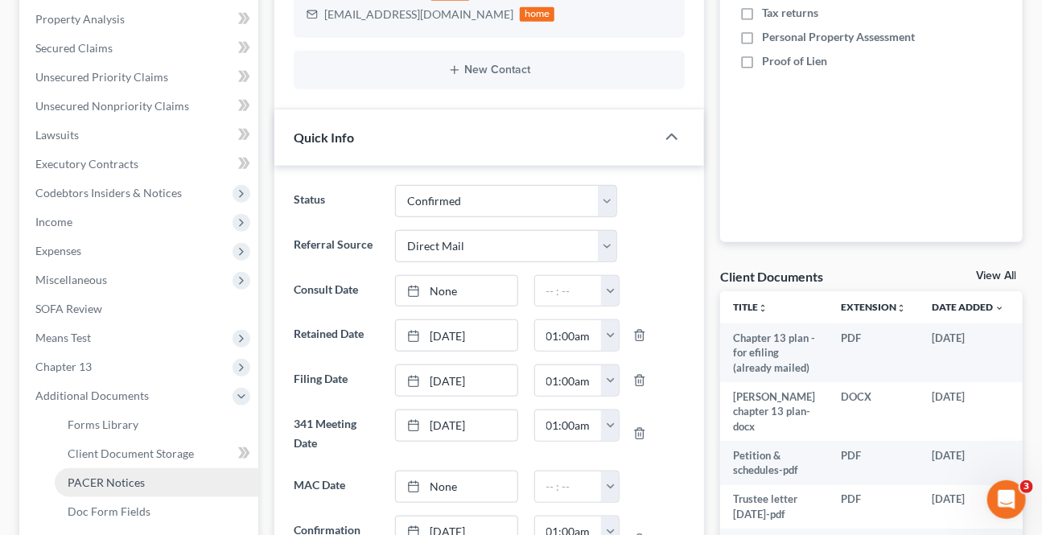
click at [106, 488] on link "PACER Notices" at bounding box center [157, 482] width 204 height 29
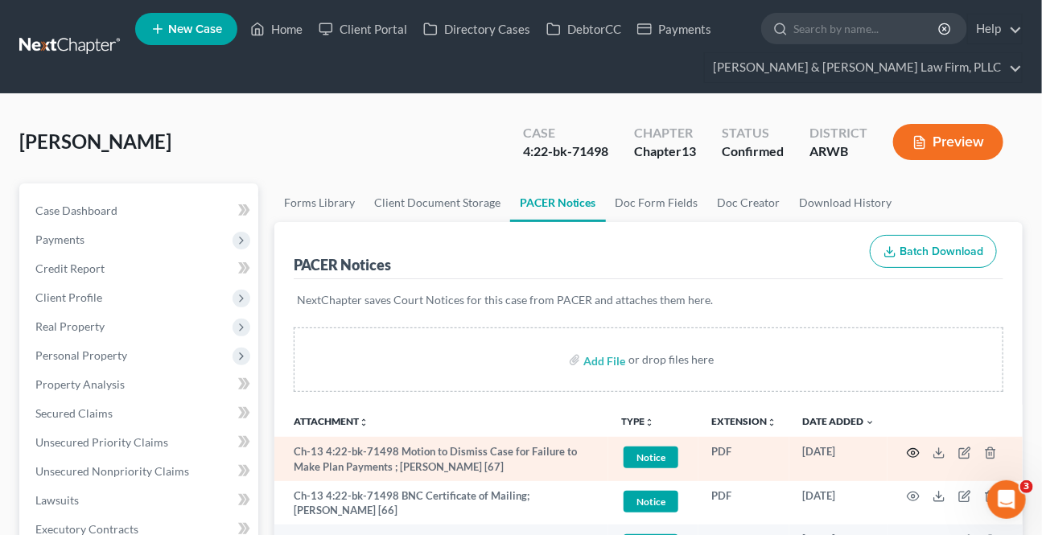
click at [910, 451] on icon "button" at bounding box center [913, 453] width 13 height 13
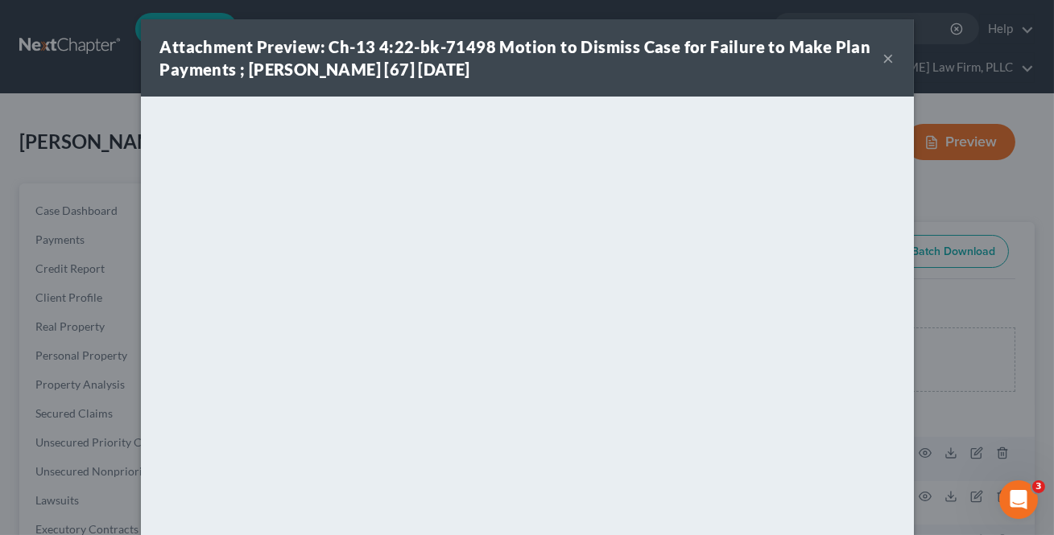
click at [873, 60] on div "Attachment Preview: Ch-13 4:22-bk-71498 Motion to Dismiss Case for Failure to M…" at bounding box center [521, 57] width 723 height 45
drag, startPoint x: 881, startPoint y: 63, endPoint x: 64, endPoint y: 35, distance: 817.5
click at [883, 62] on button "×" at bounding box center [888, 57] width 11 height 19
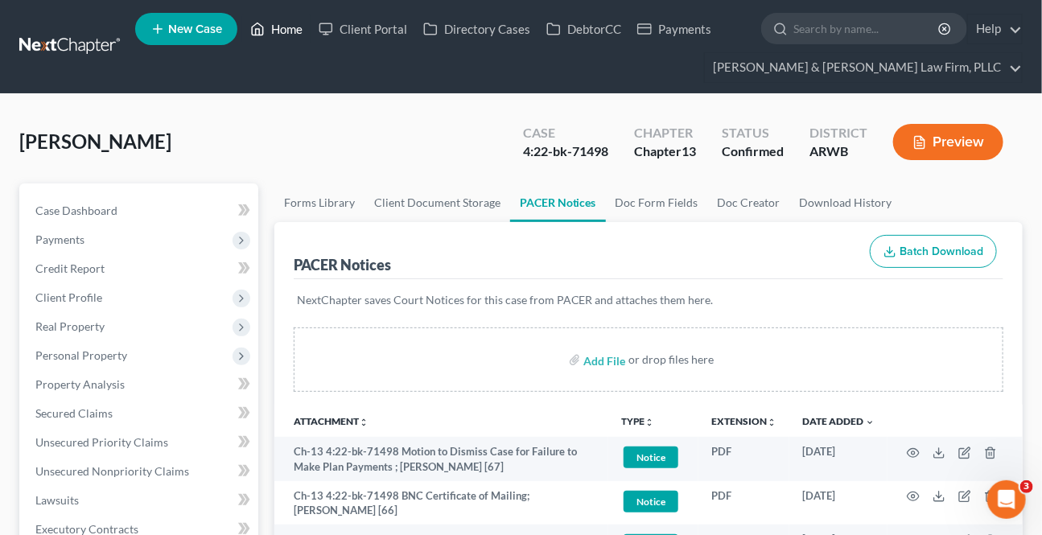
click at [276, 27] on link "Home" at bounding box center [276, 28] width 68 height 29
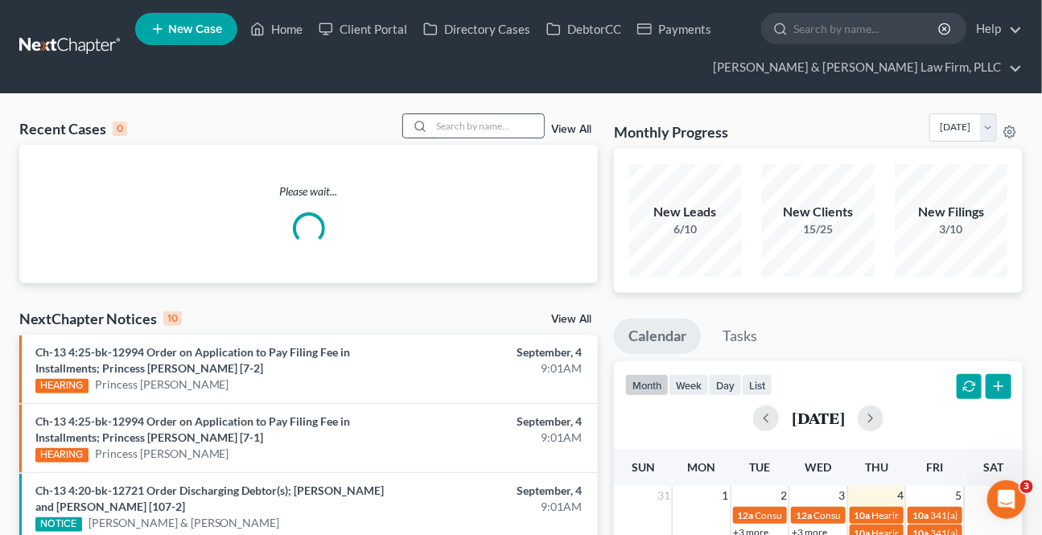
click at [478, 127] on input "search" at bounding box center [487, 125] width 113 height 23
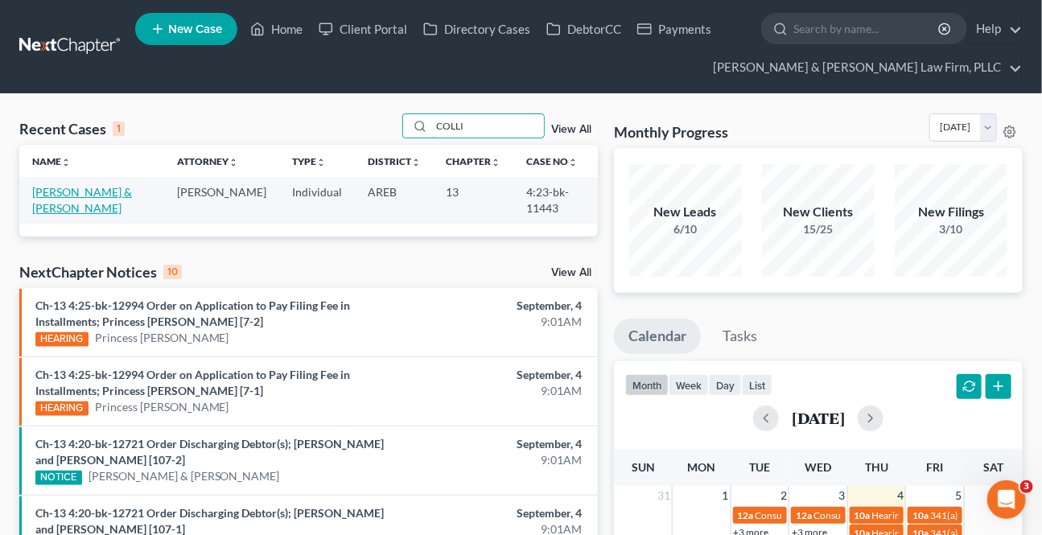
type input "COLLI"
click at [94, 188] on link "[PERSON_NAME] & [PERSON_NAME]" at bounding box center [82, 200] width 100 height 30
select select "6"
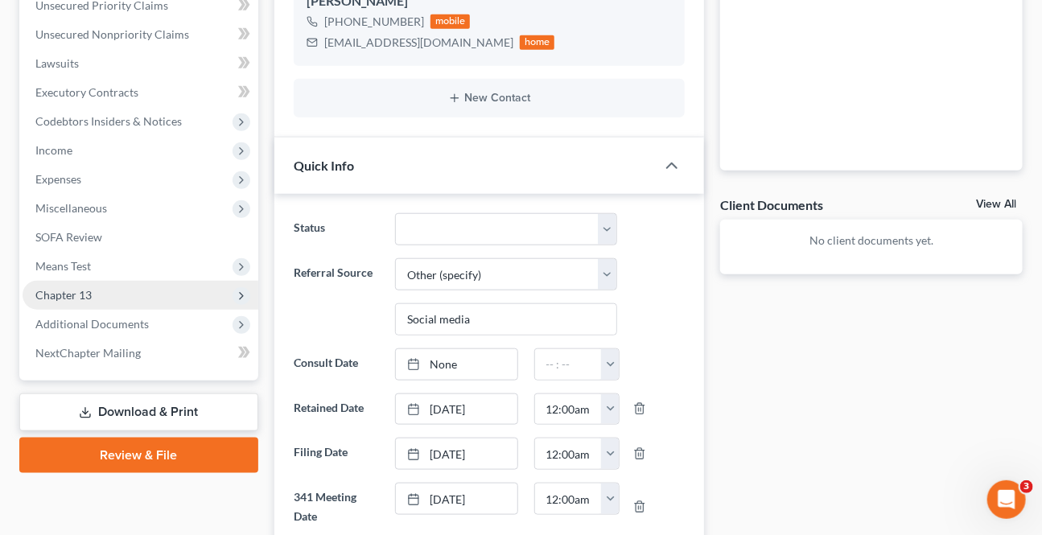
scroll to position [439, 0]
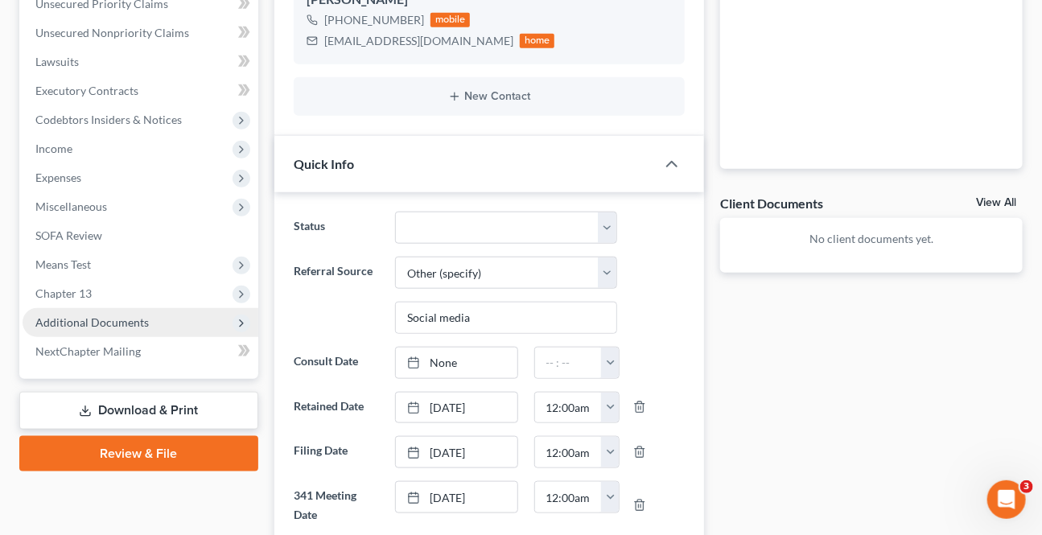
click at [99, 316] on span "Additional Documents" at bounding box center [92, 323] width 114 height 14
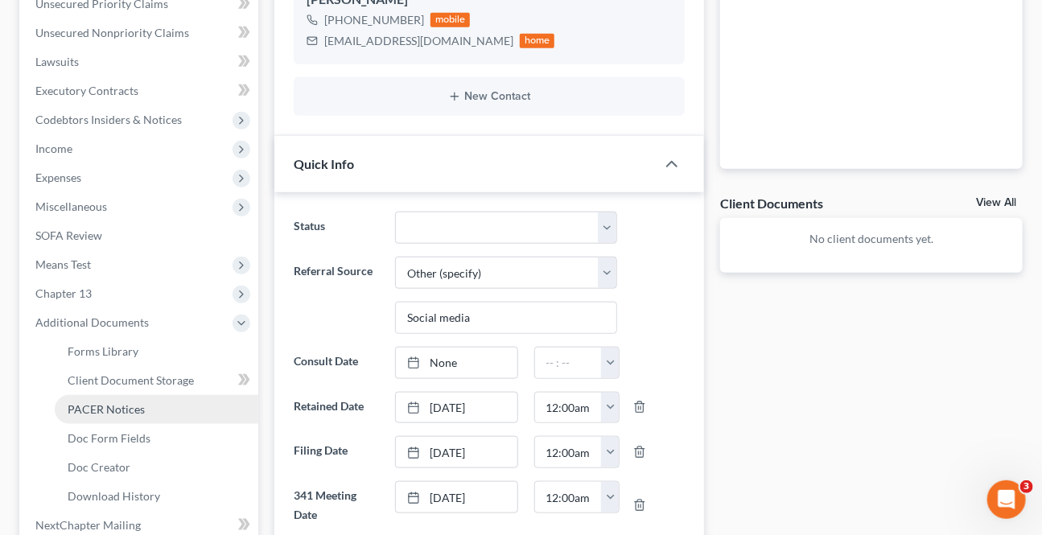
click at [150, 402] on link "PACER Notices" at bounding box center [157, 409] width 204 height 29
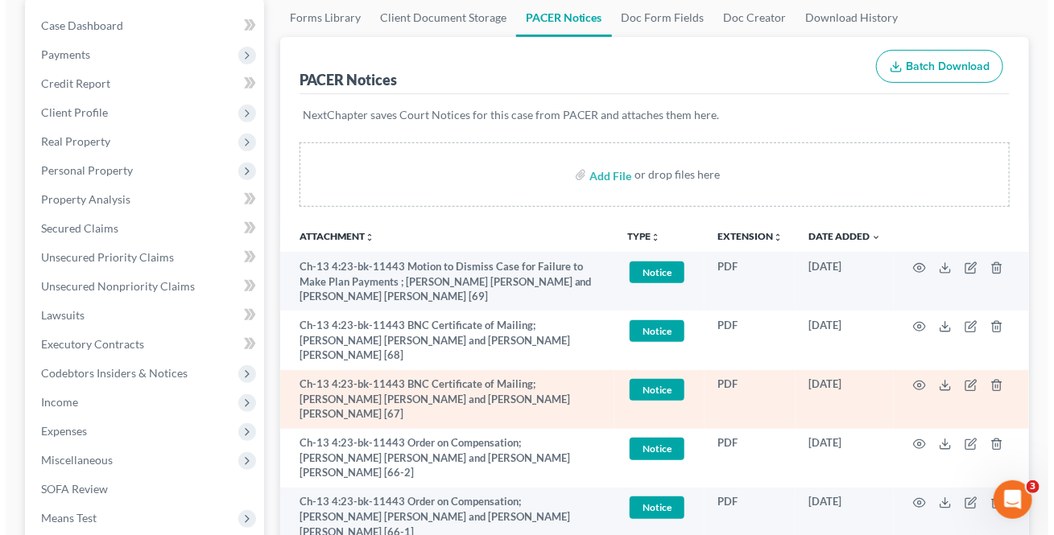
scroll to position [219, 0]
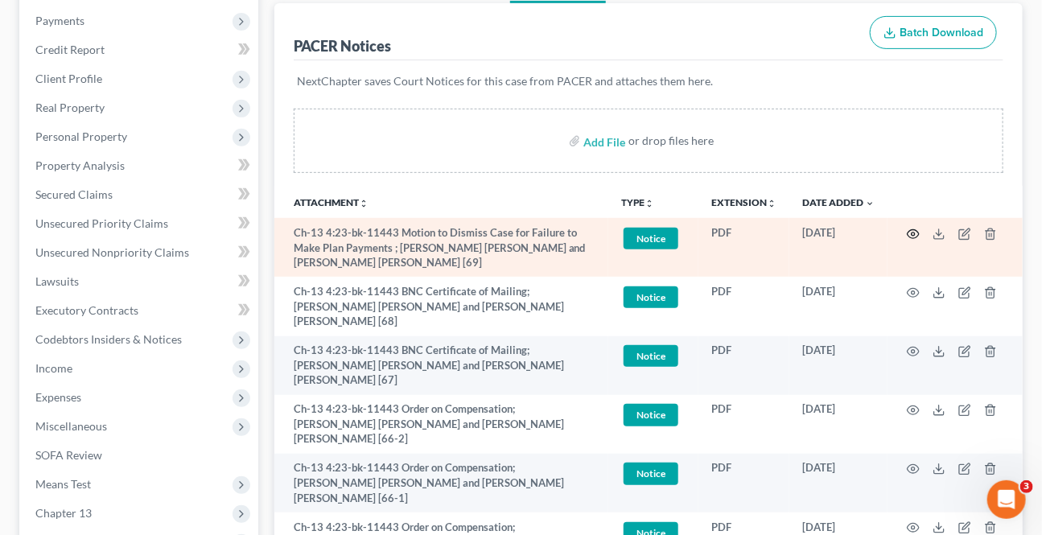
click at [912, 228] on icon "button" at bounding box center [913, 234] width 13 height 13
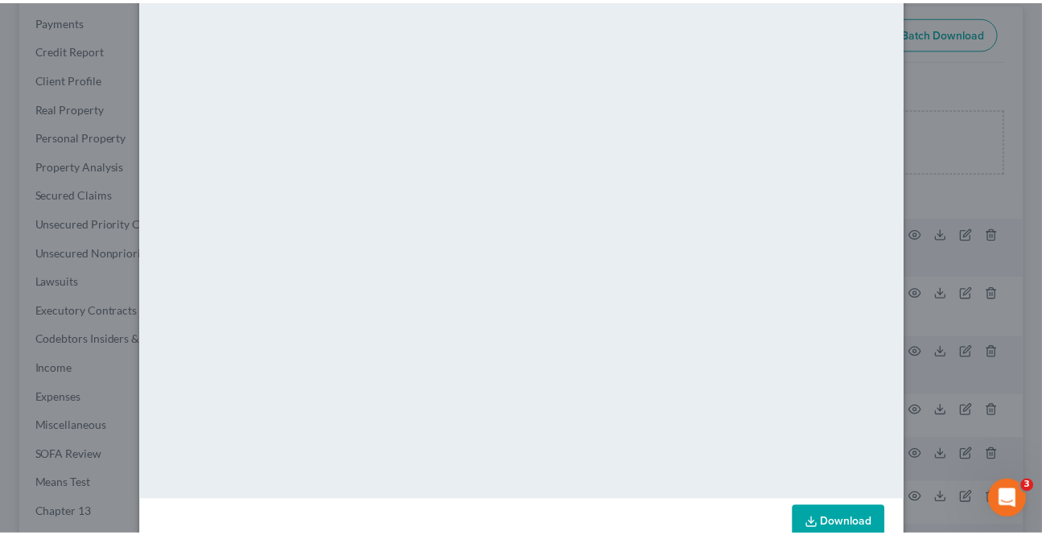
scroll to position [0, 0]
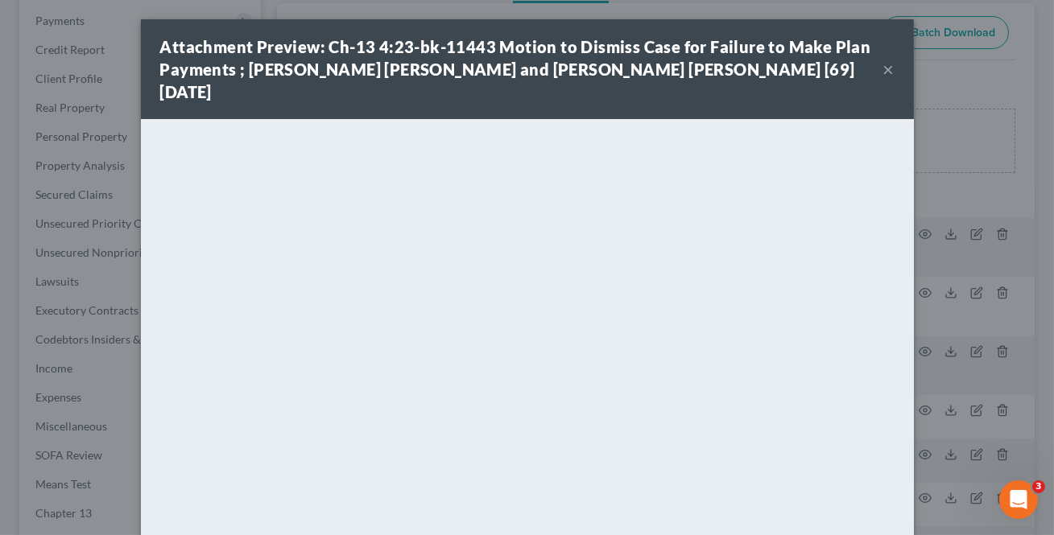
drag, startPoint x: 879, startPoint y: 64, endPoint x: 864, endPoint y: 96, distance: 35.6
click at [883, 64] on button "×" at bounding box center [888, 69] width 11 height 19
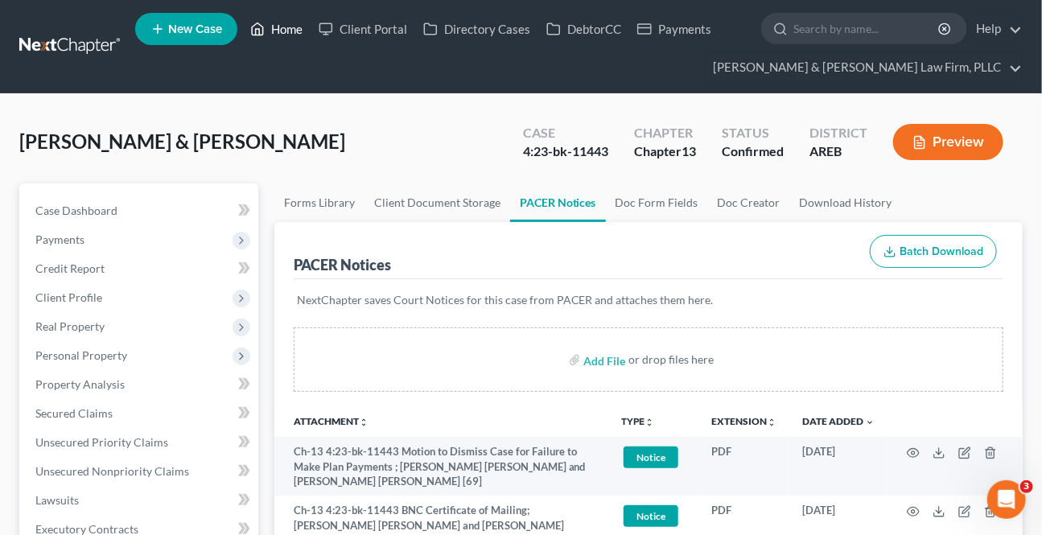
click at [269, 31] on link "Home" at bounding box center [276, 28] width 68 height 29
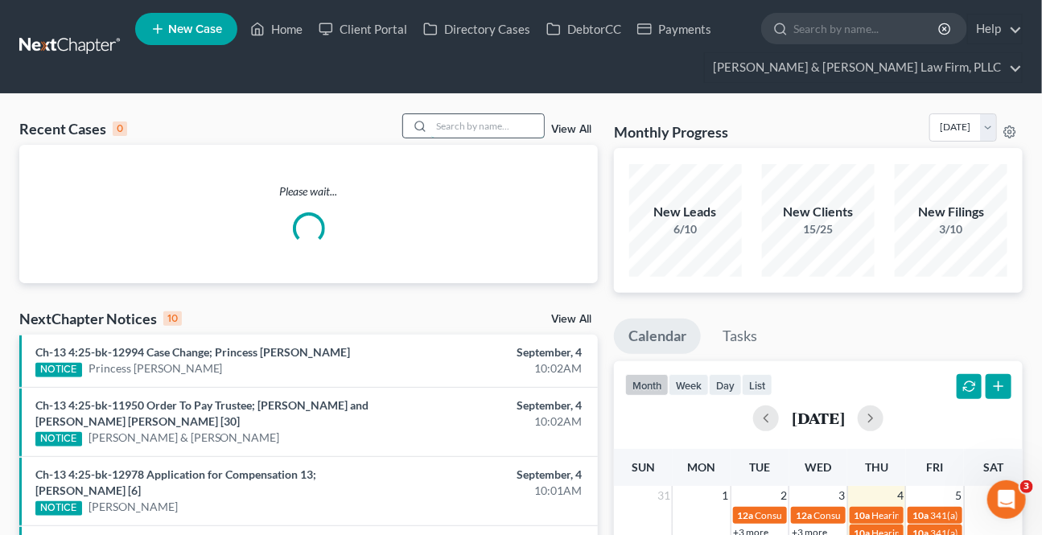
click at [471, 134] on input "search" at bounding box center [487, 125] width 113 height 23
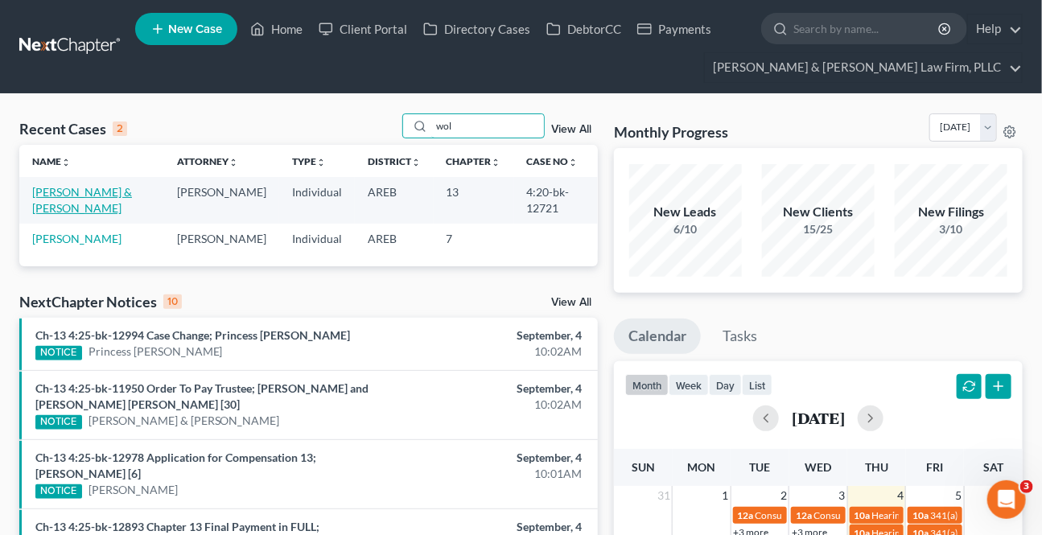
type input "wol"
click at [132, 194] on link "[PERSON_NAME] & [PERSON_NAME]" at bounding box center [82, 200] width 100 height 30
select select "2"
select select "6"
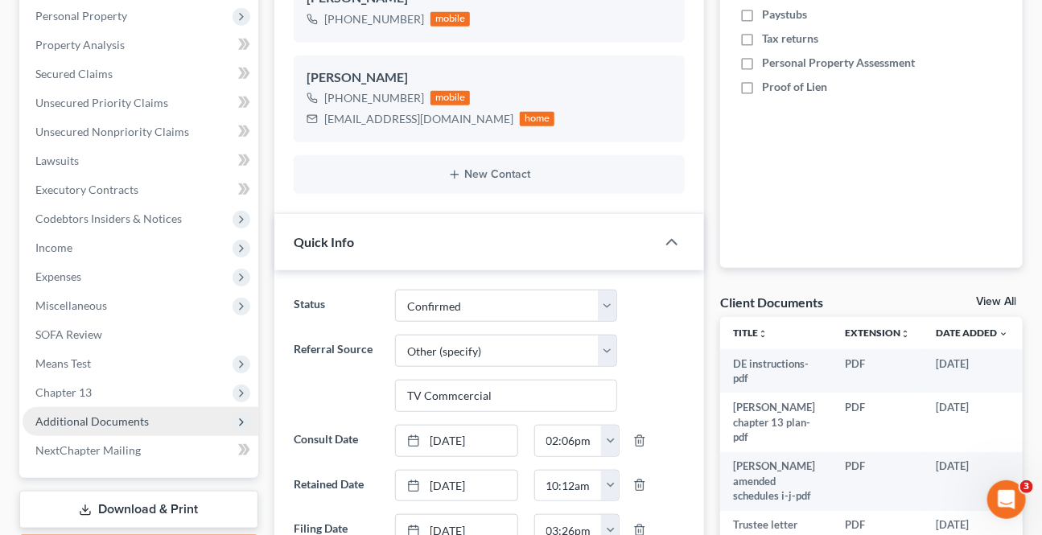
scroll to position [365, 0]
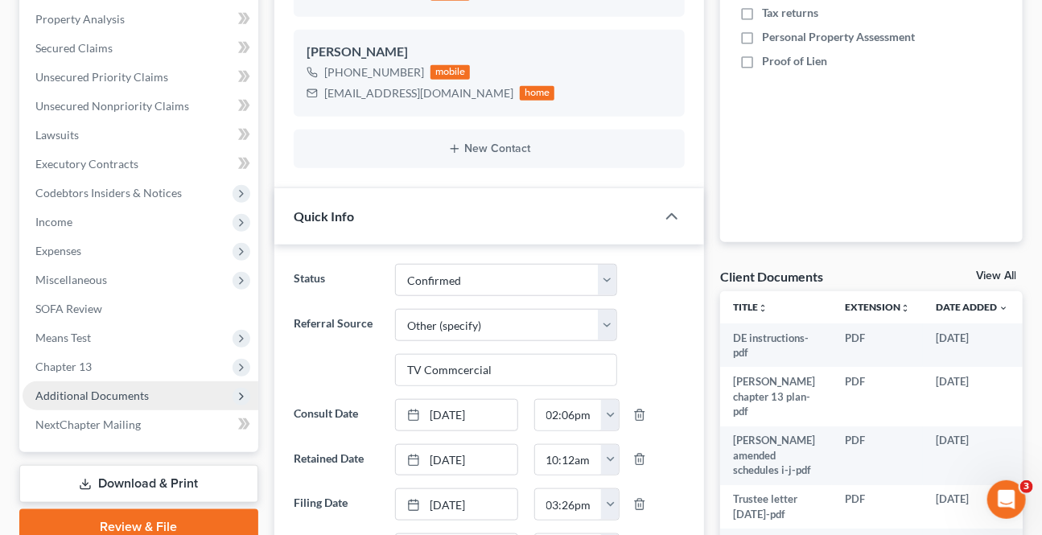
click at [67, 401] on span "Additional Documents" at bounding box center [141, 396] width 236 height 29
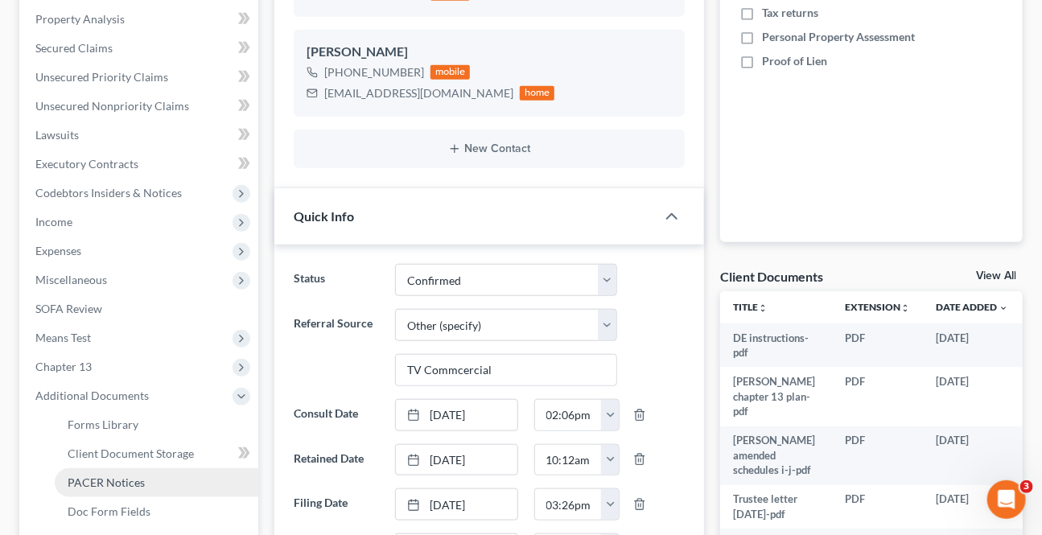
click at [77, 468] on link "PACER Notices" at bounding box center [157, 482] width 204 height 29
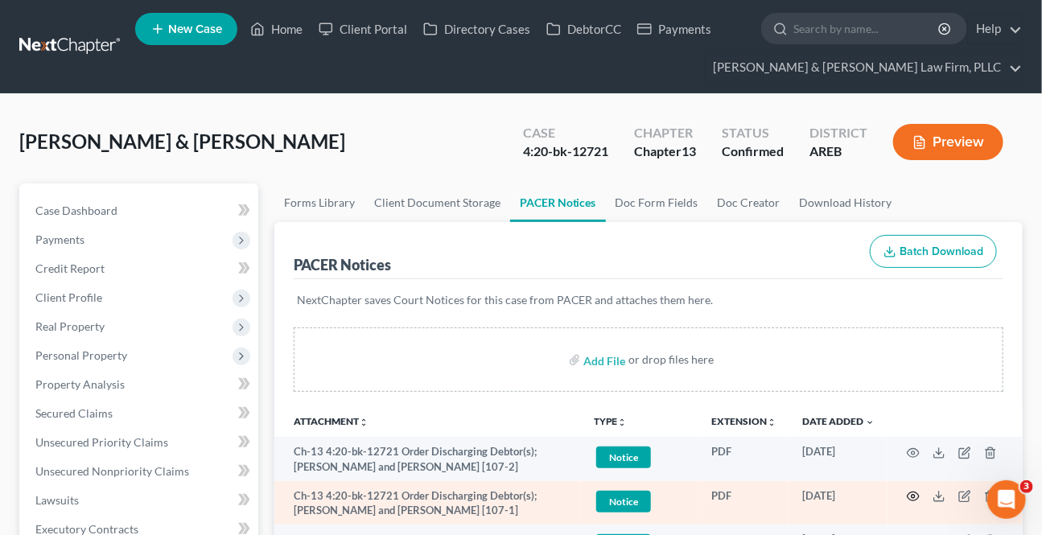
click at [910, 499] on icon "button" at bounding box center [913, 496] width 13 height 13
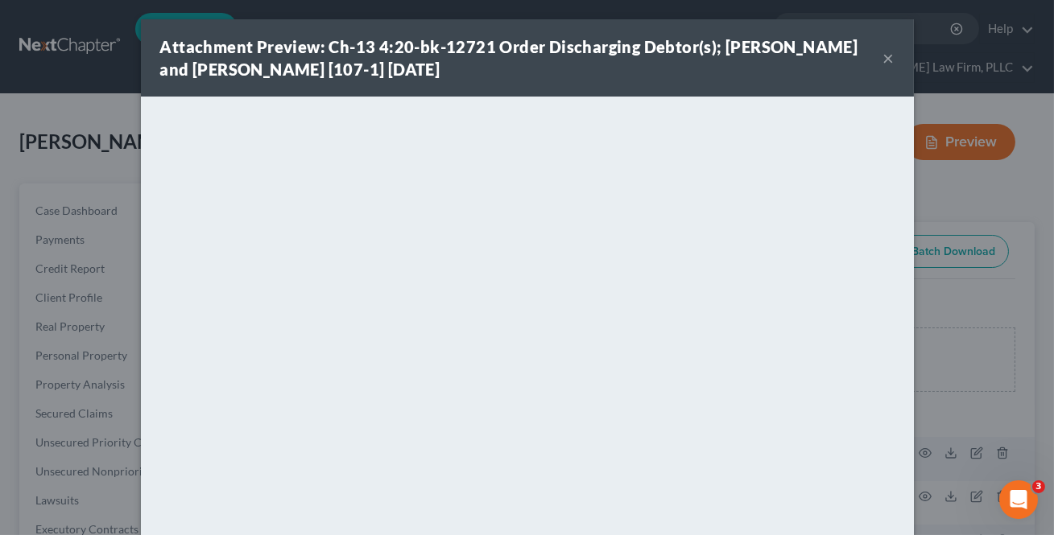
click at [885, 63] on button "×" at bounding box center [888, 57] width 11 height 19
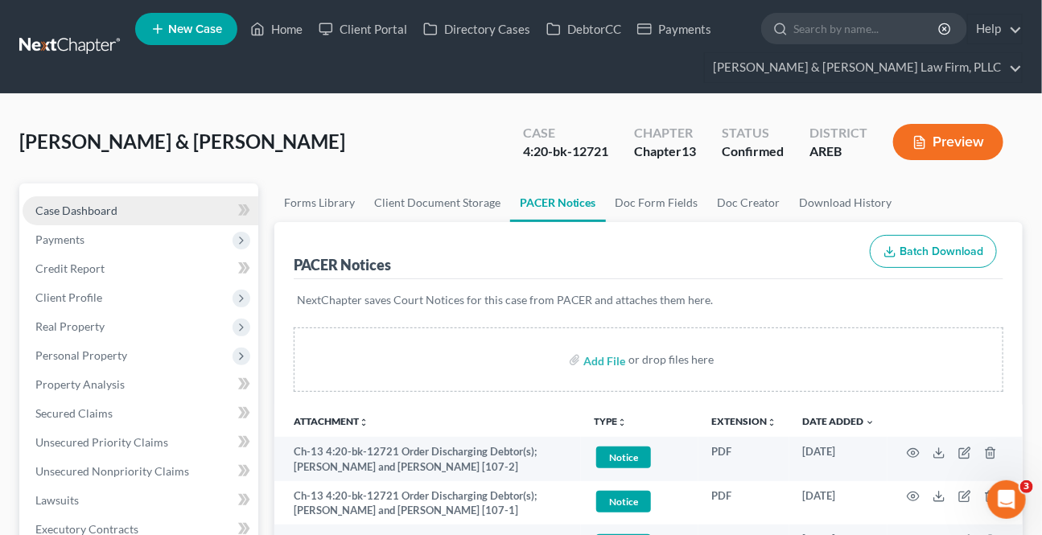
click at [131, 208] on link "Case Dashboard" at bounding box center [141, 210] width 236 height 29
select select "6"
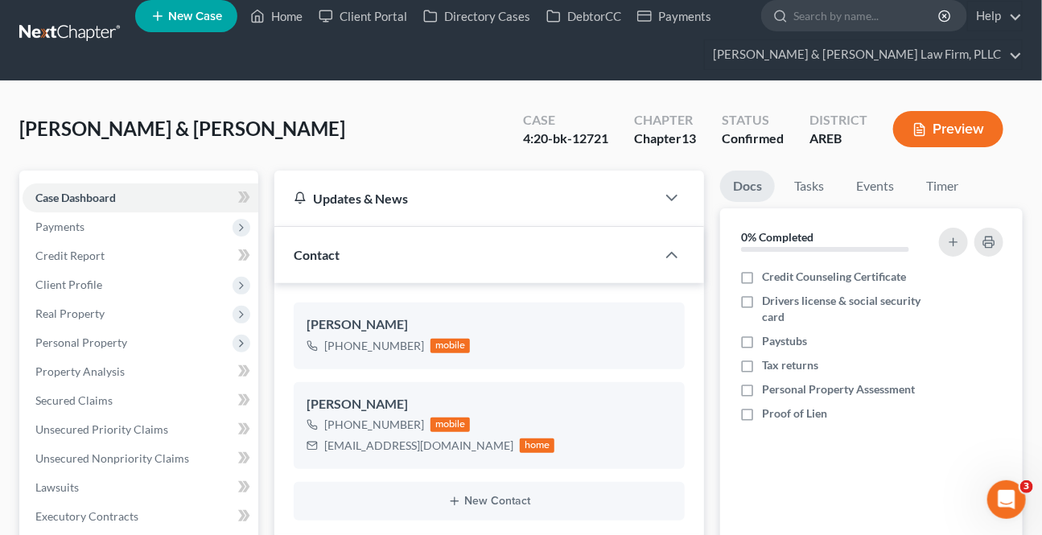
scroll to position [439, 0]
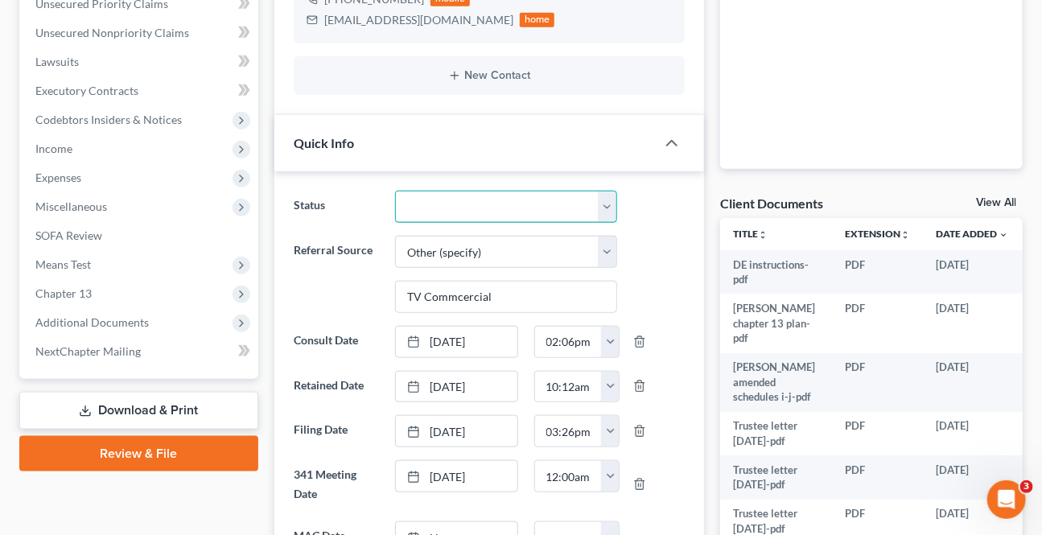
click at [453, 201] on select "Awaiting 341 Chapter 7 - Attended Meeting Confirmed Discharged Dismissed New Co…" at bounding box center [505, 207] width 221 height 32
select select "3"
click at [395, 191] on select "Awaiting 341 Chapter 7 - Attended Meeting Confirmed Discharged Dismissed New Co…" at bounding box center [505, 207] width 221 height 32
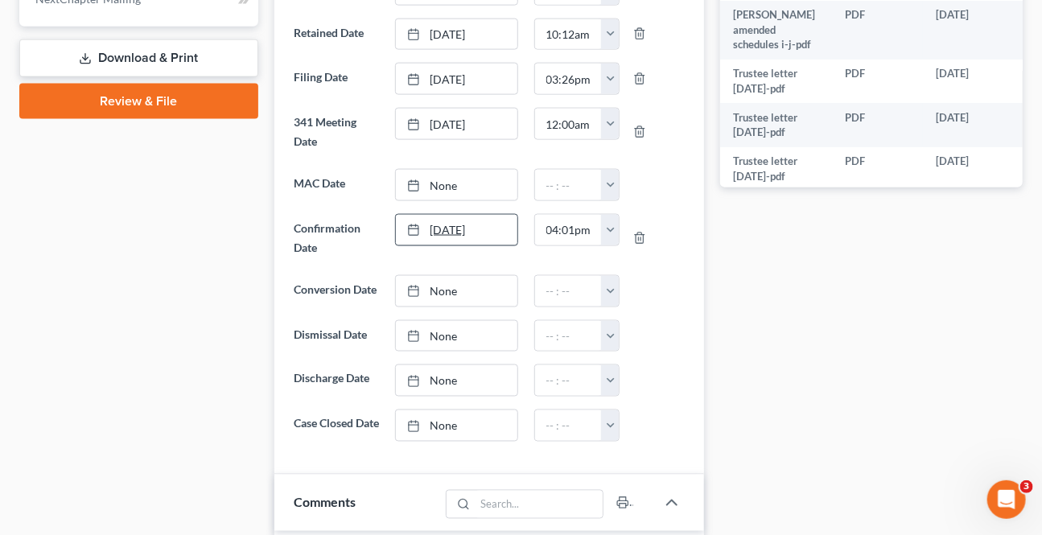
scroll to position [805, 0]
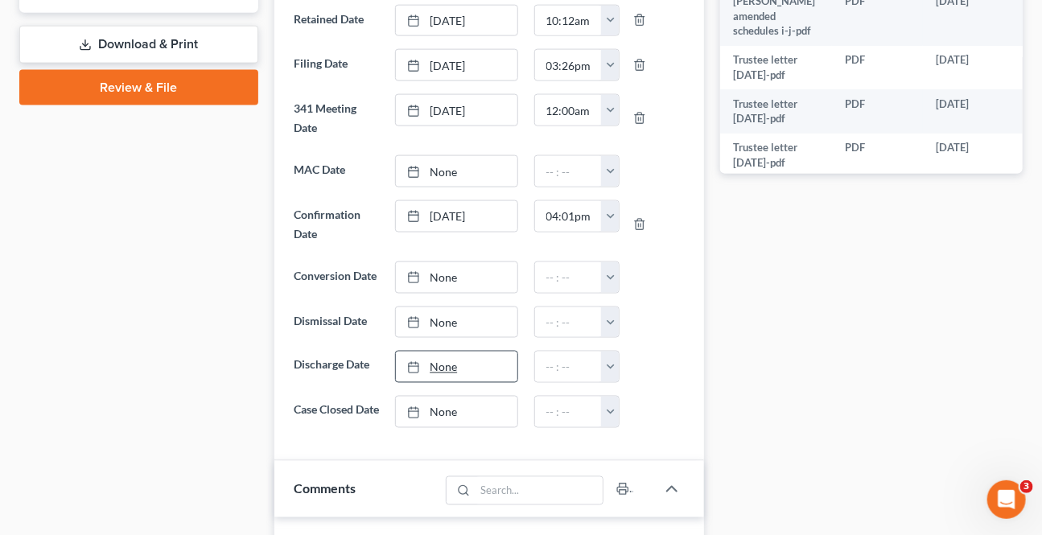
click at [473, 360] on link "None" at bounding box center [456, 367] width 121 height 31
type input "[DATE]"
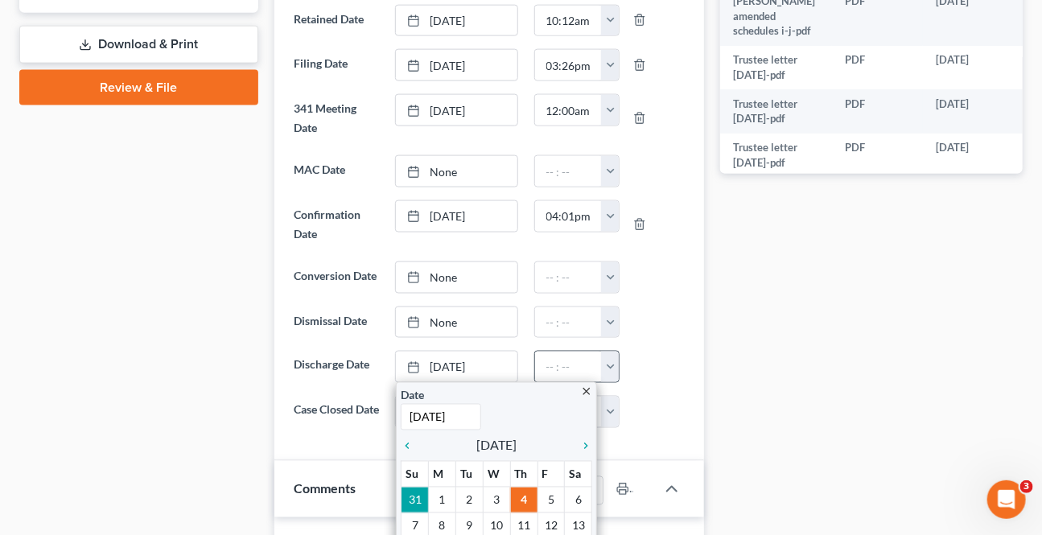
click at [606, 356] on button "button" at bounding box center [610, 367] width 18 height 31
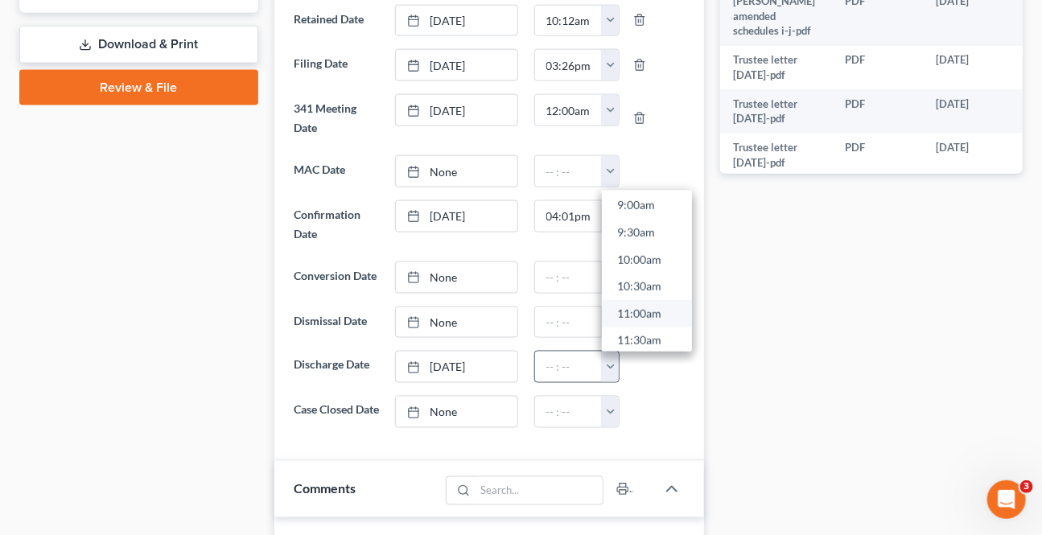
scroll to position [512, 0]
click at [628, 300] on link "11:00am" at bounding box center [647, 294] width 90 height 27
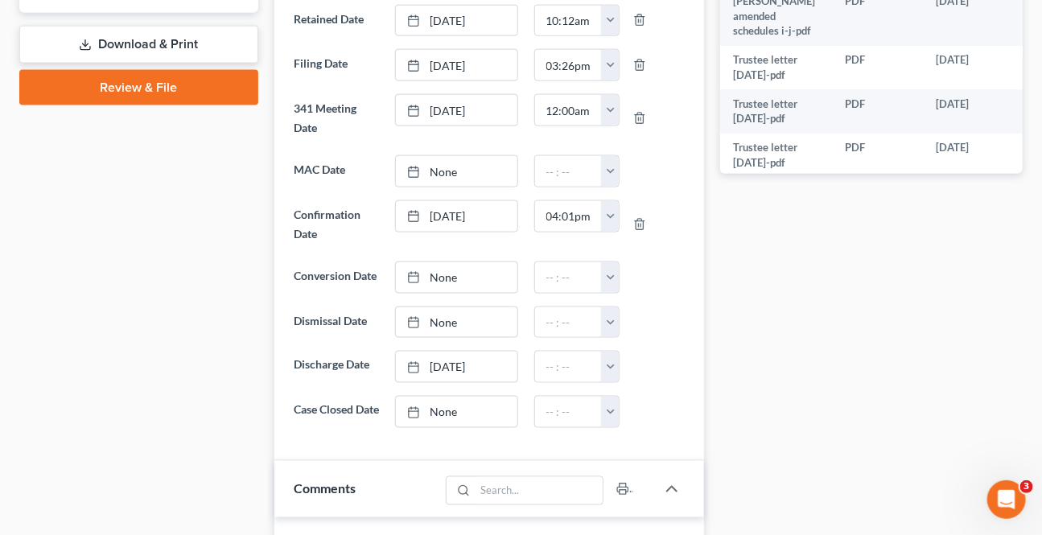
type input "11:00am"
click at [831, 407] on div "Docs Tasks Events Timer 0% Completed Nothing here yet! Credit Counseling Certif…" at bounding box center [871, 205] width 319 height 1652
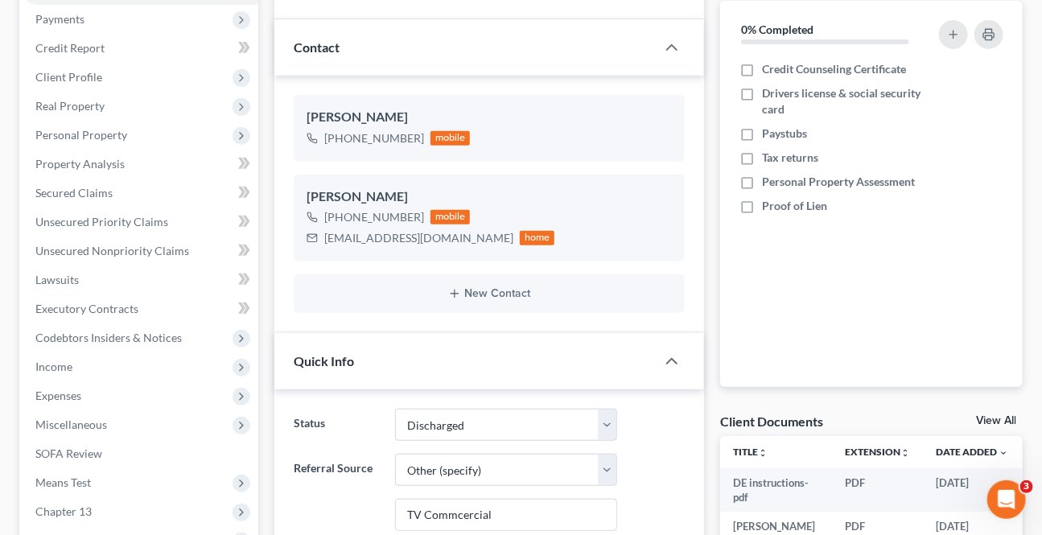
scroll to position [0, 0]
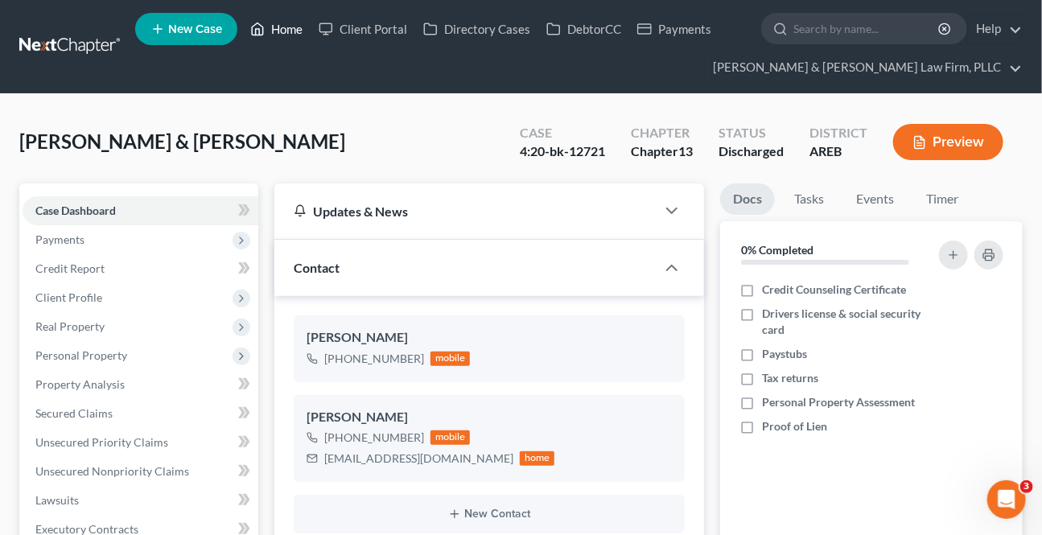
click at [303, 35] on link "Home" at bounding box center [276, 28] width 68 height 29
